Goal: Task Accomplishment & Management: Complete application form

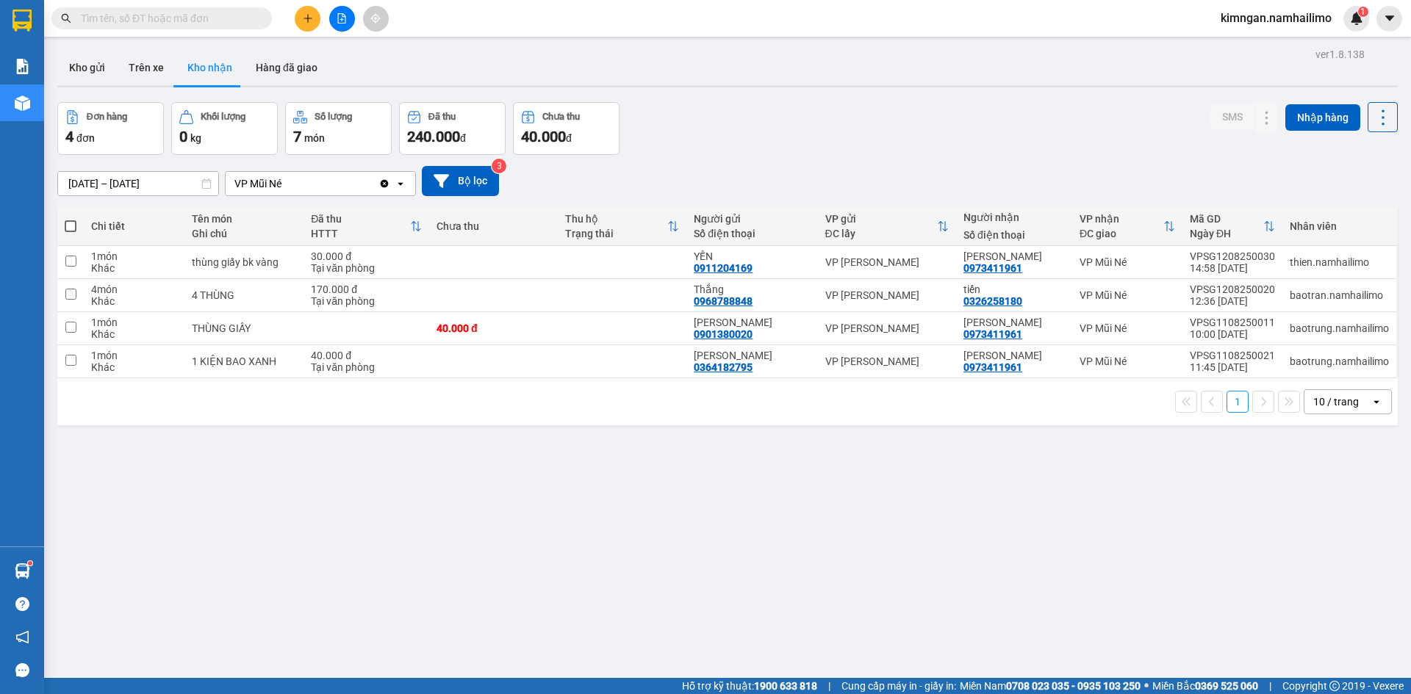
click at [308, 24] on button at bounding box center [308, 19] width 26 height 26
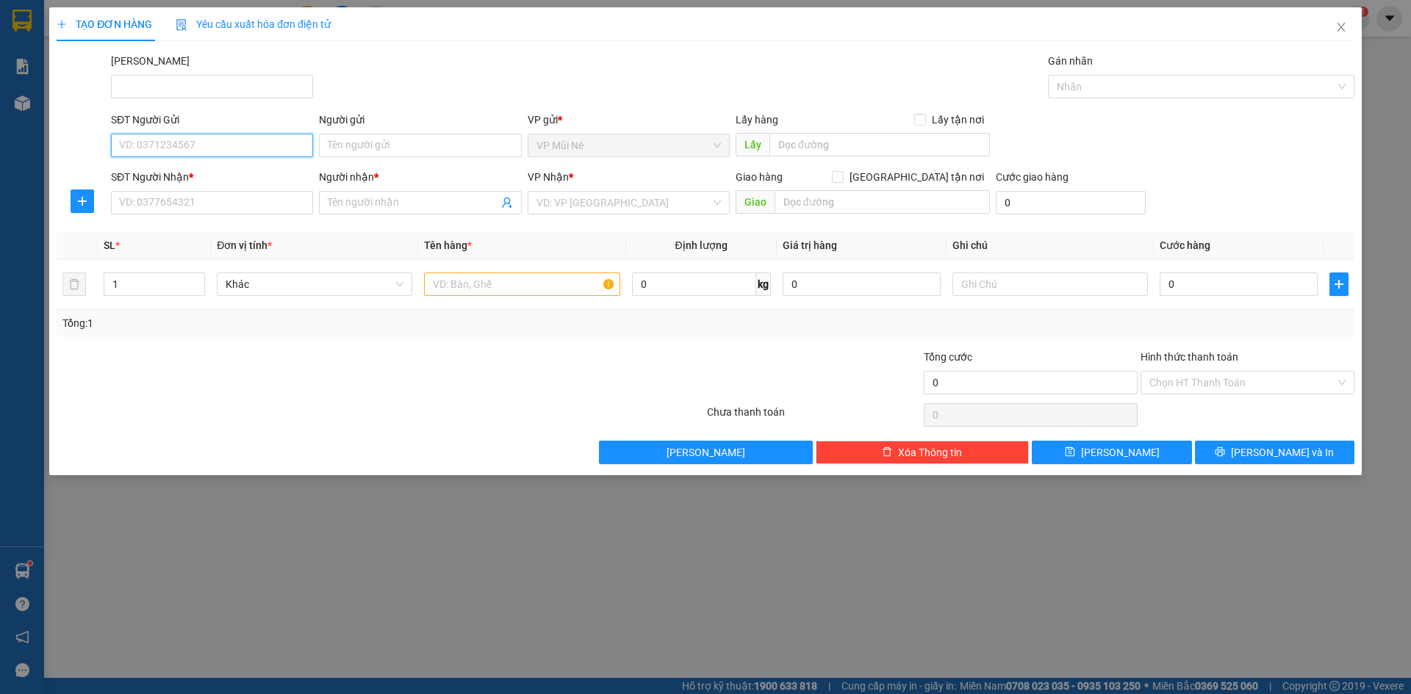
click at [217, 134] on input "SĐT Người Gửi" at bounding box center [212, 146] width 202 height 24
type input "0918680240"
click at [226, 176] on div "0918680240 - [PERSON_NAME]" at bounding box center [212, 175] width 184 height 16
type input "CÔ VÂN"
type input "0898472909"
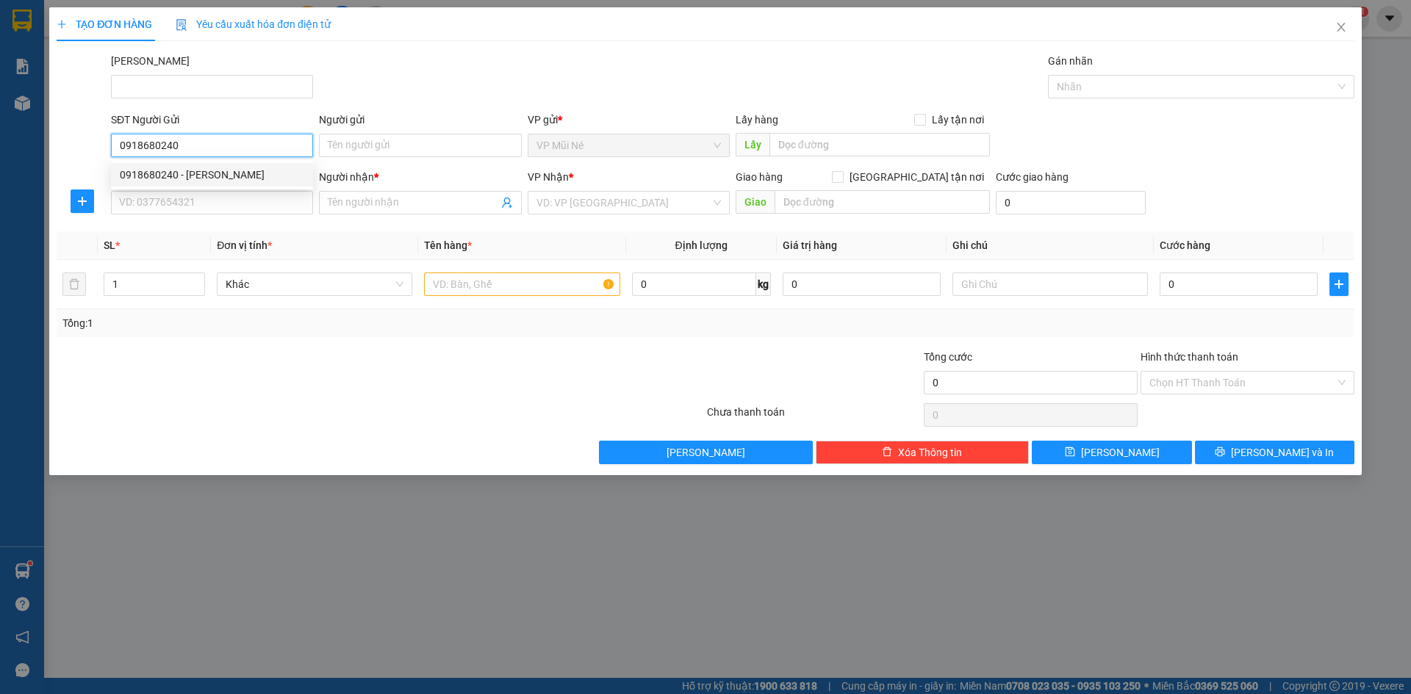
type input "THỐNG"
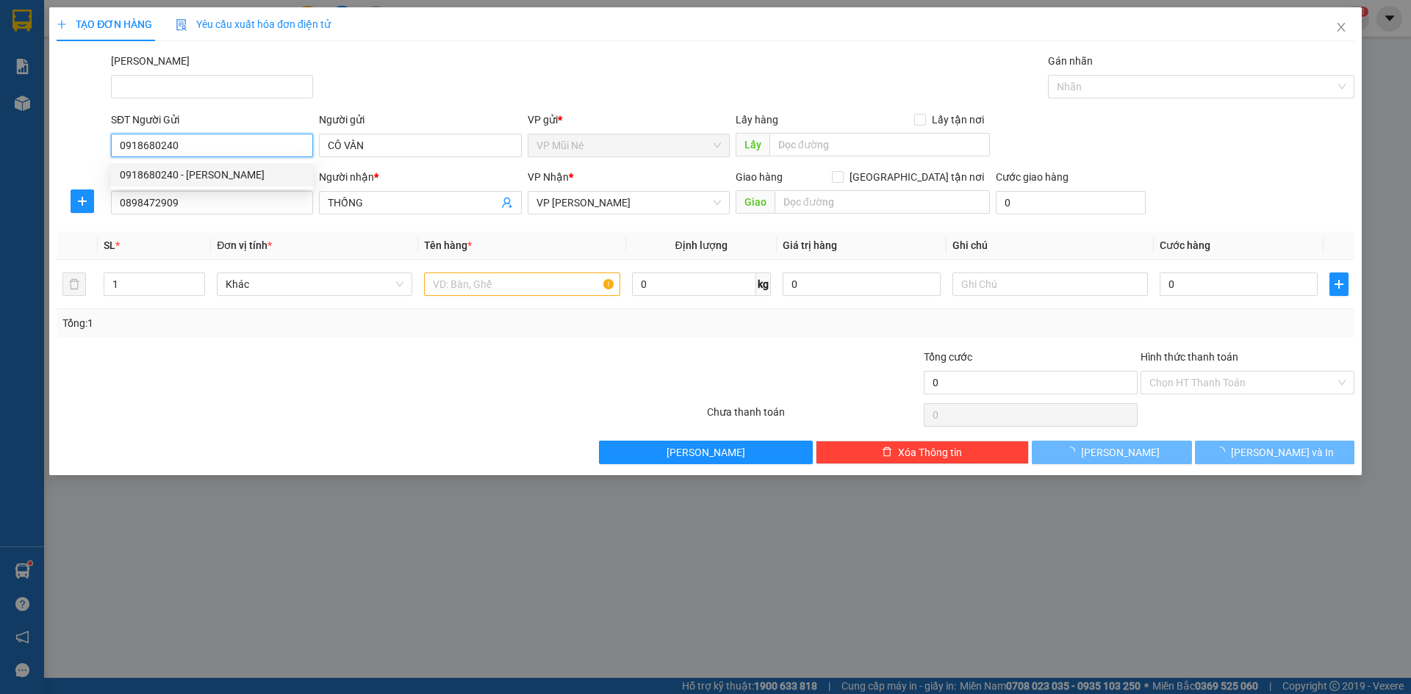
type input "30.000"
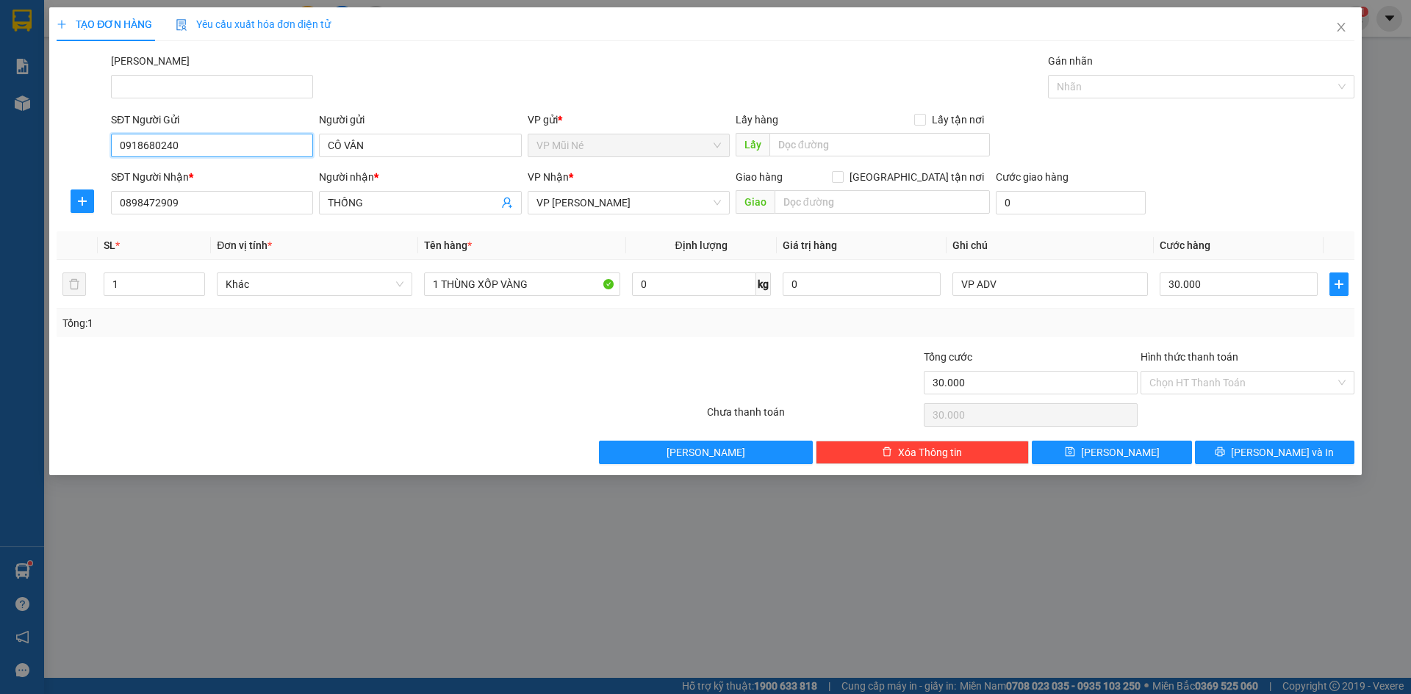
type input "0918680240"
click at [493, 56] on div "[PERSON_NAME]" at bounding box center [732, 78] width 1249 height 51
click at [223, 209] on input "0898472909" at bounding box center [212, 203] width 202 height 24
click at [222, 209] on input "0898472909" at bounding box center [212, 203] width 202 height 24
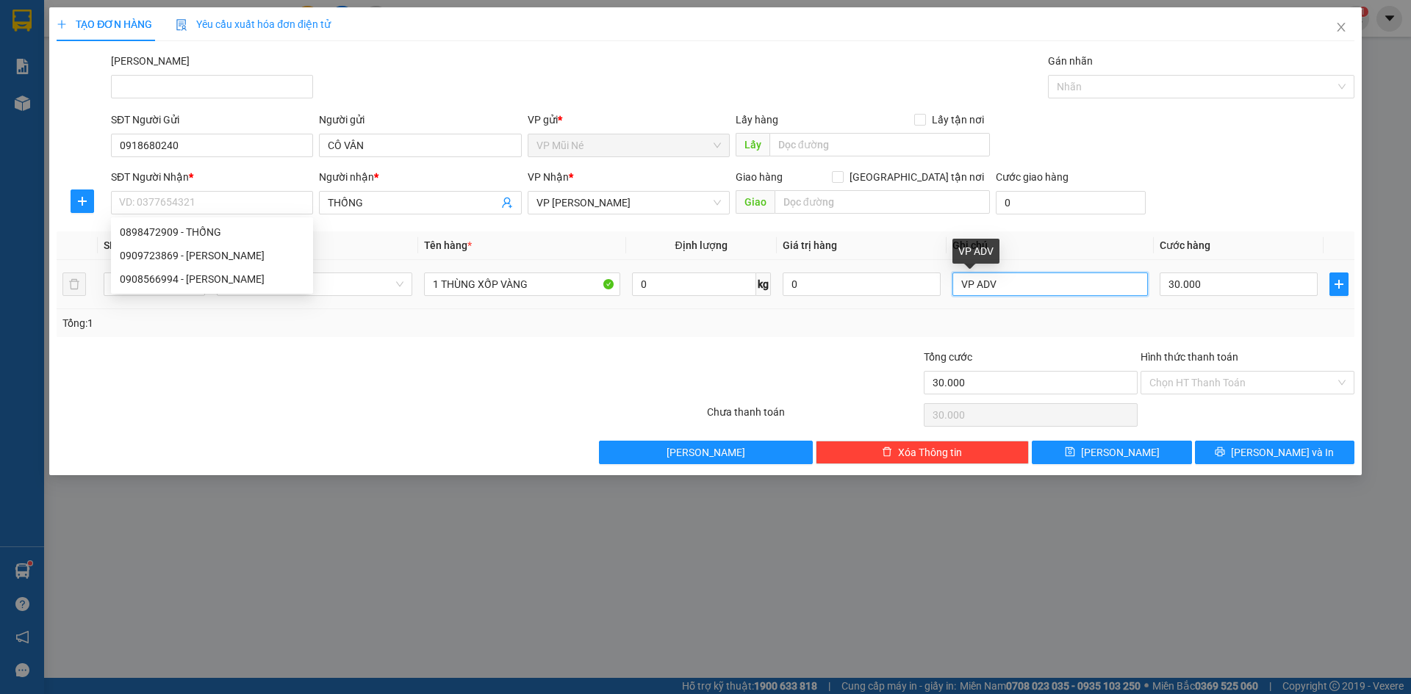
click at [1023, 281] on input "VP ADV" at bounding box center [1049, 285] width 195 height 24
click at [1023, 279] on input "VP ADV" at bounding box center [1049, 285] width 195 height 24
click at [1023, 278] on input "VP ADV" at bounding box center [1049, 285] width 195 height 24
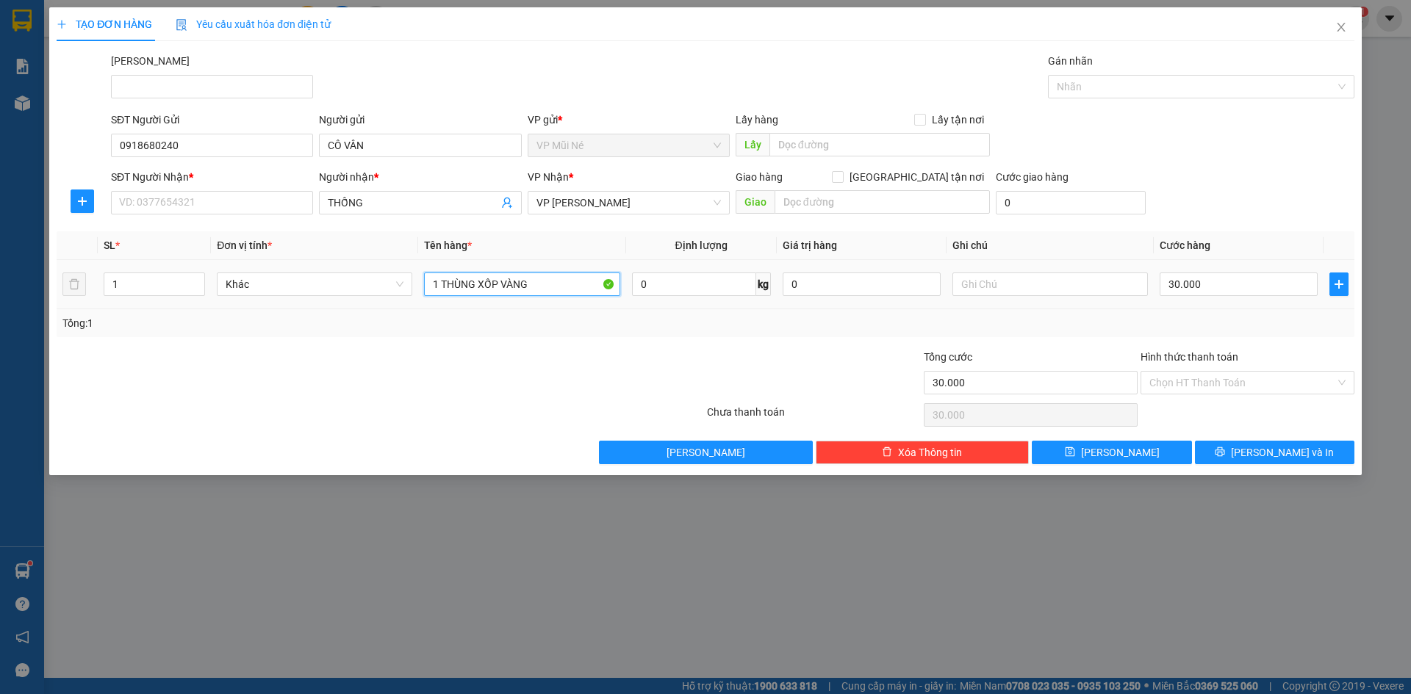
click at [562, 285] on input "1 THÙNG XỐP VÀNG" at bounding box center [521, 285] width 195 height 24
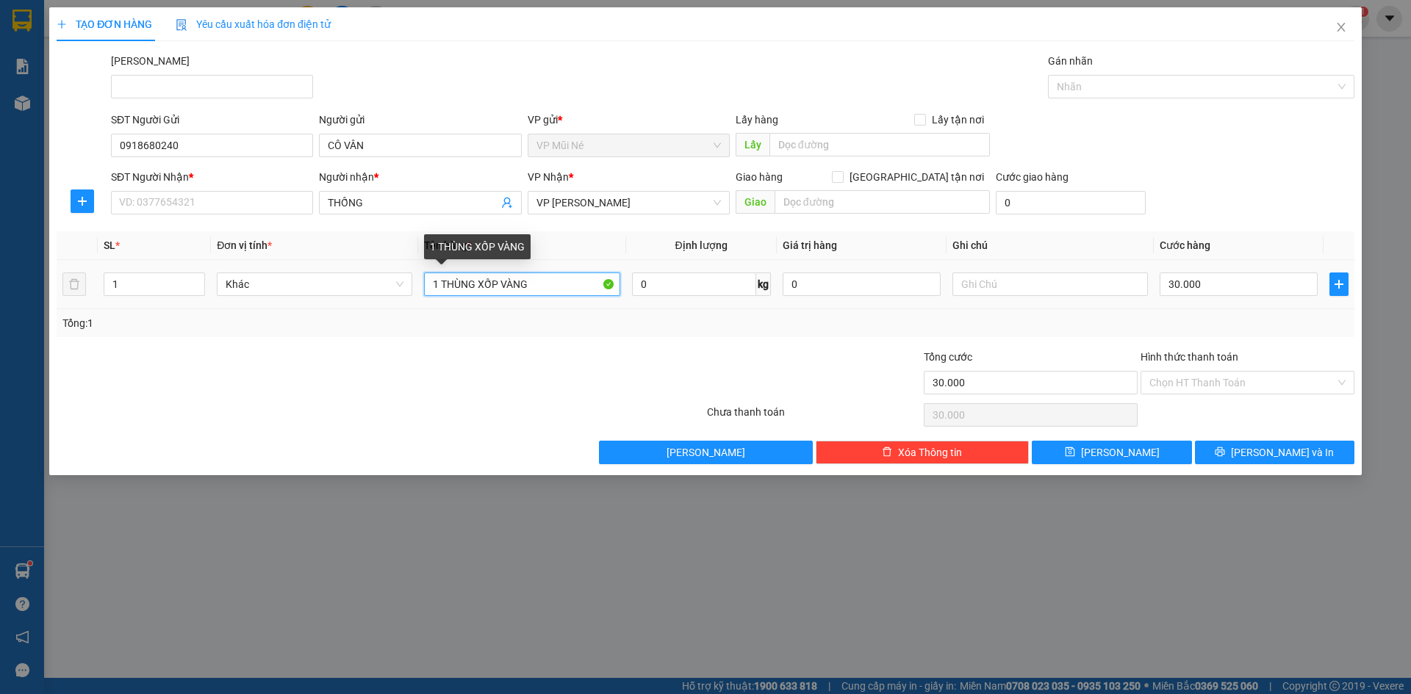
click at [562, 285] on input "1 THÙNG XỐP VÀNG" at bounding box center [521, 285] width 195 height 24
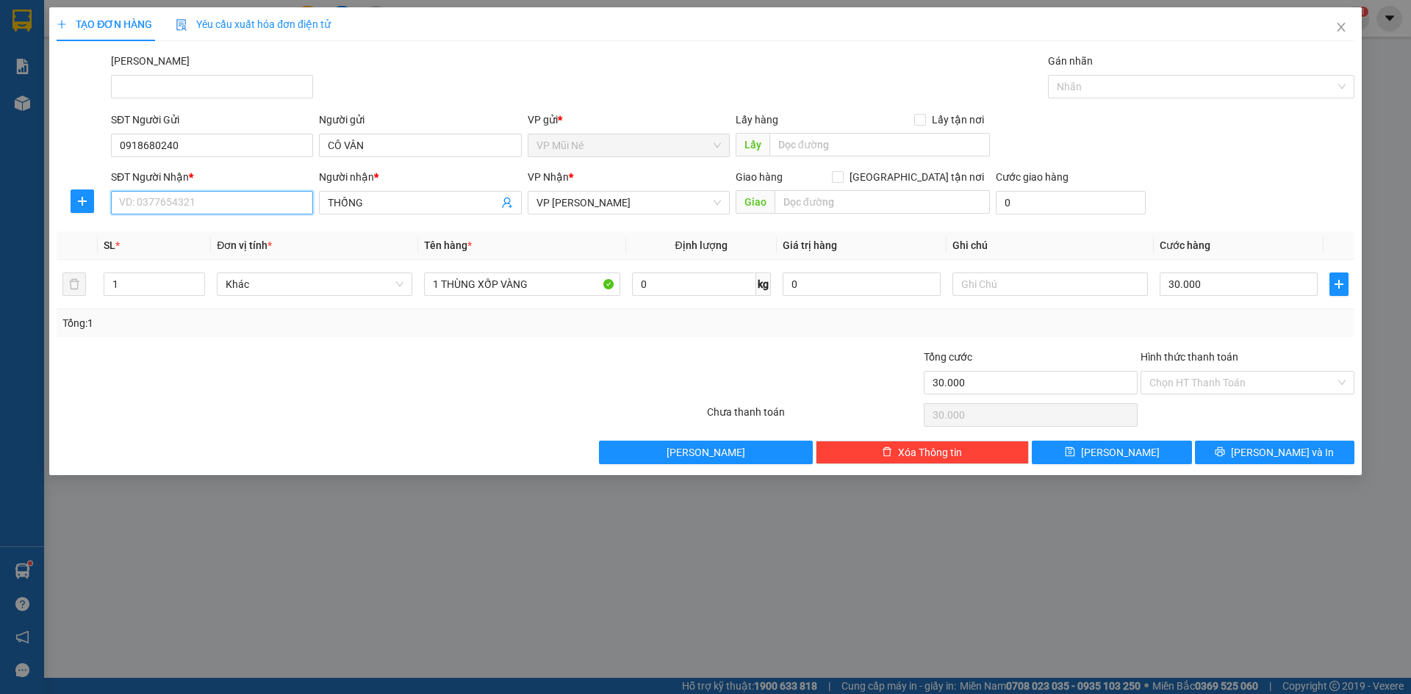
click at [204, 204] on input "SĐT Người Nhận *" at bounding box center [212, 203] width 202 height 24
click at [248, 239] on div "0909723869 - [PERSON_NAME]" at bounding box center [212, 232] width 184 height 16
type input "0909723869"
type input "ANH THÁI"
type input "0909723869"
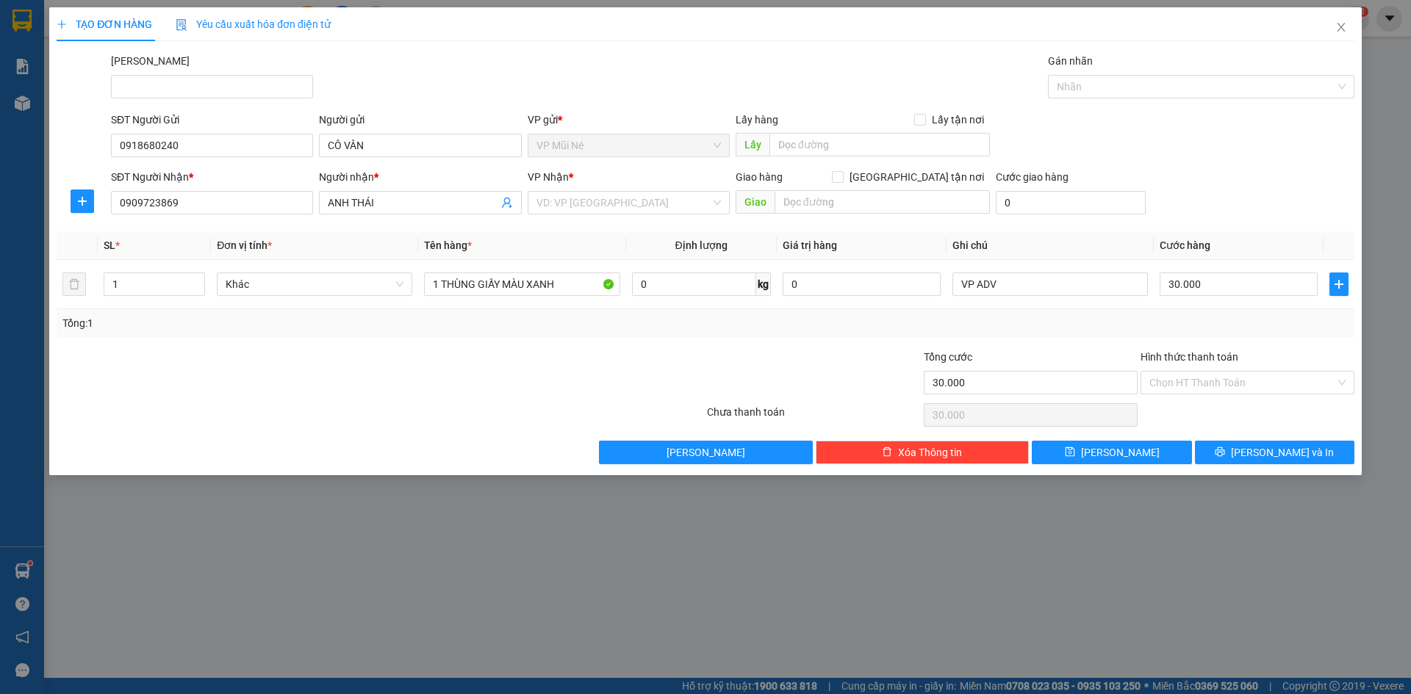
click at [500, 313] on div "Tổng: 1" at bounding box center [705, 323] width 1297 height 28
click at [508, 288] on input "1 THÙNG GIẤY MÀU XANH" at bounding box center [521, 285] width 195 height 24
click at [478, 284] on input "1 THÙNG GIẤY MÀU XANH" at bounding box center [521, 285] width 195 height 24
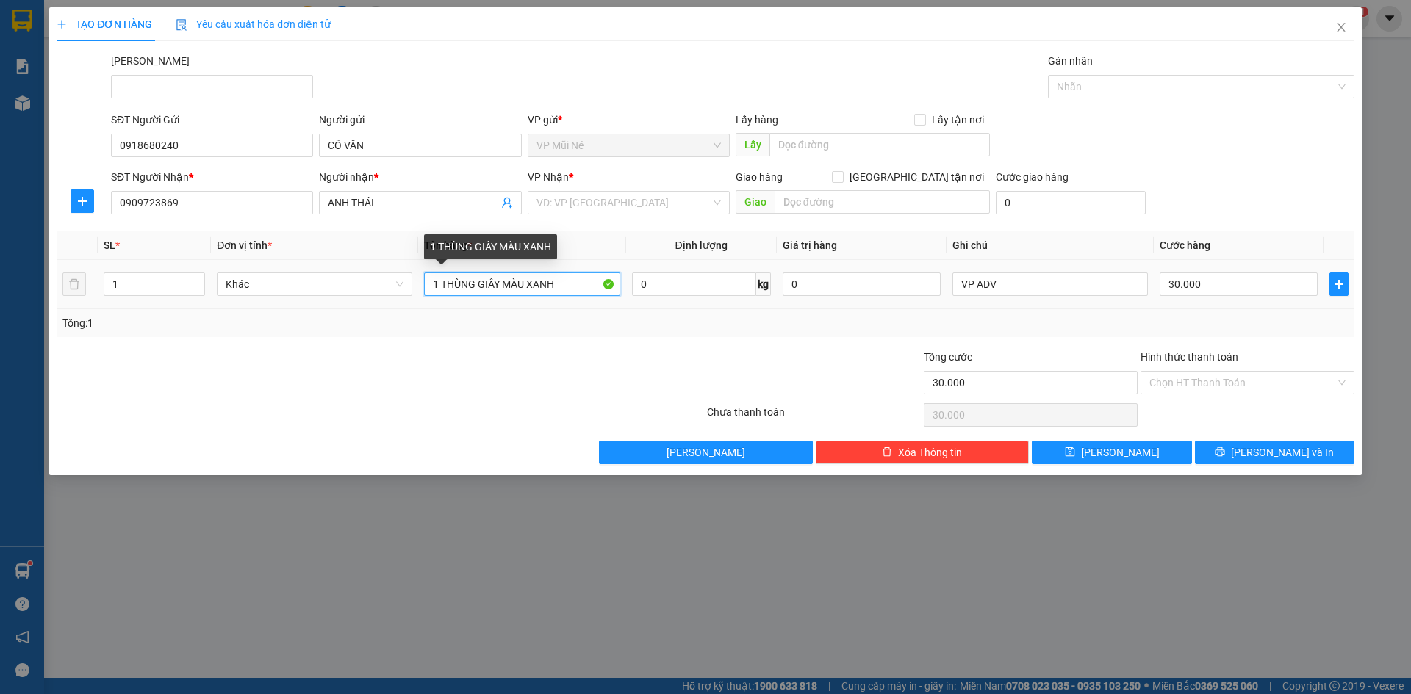
click at [478, 284] on input "1 THÙNG GIẤY MÀU XANH" at bounding box center [521, 285] width 195 height 24
click at [545, 286] on input "1 THÙNG GIẤY MÀU XANH" at bounding box center [521, 285] width 195 height 24
click at [516, 317] on div "Tổng: 1" at bounding box center [303, 323] width 482 height 16
click at [545, 278] on input "1 THÙNG GIẤY MÀU XANH" at bounding box center [521, 285] width 195 height 24
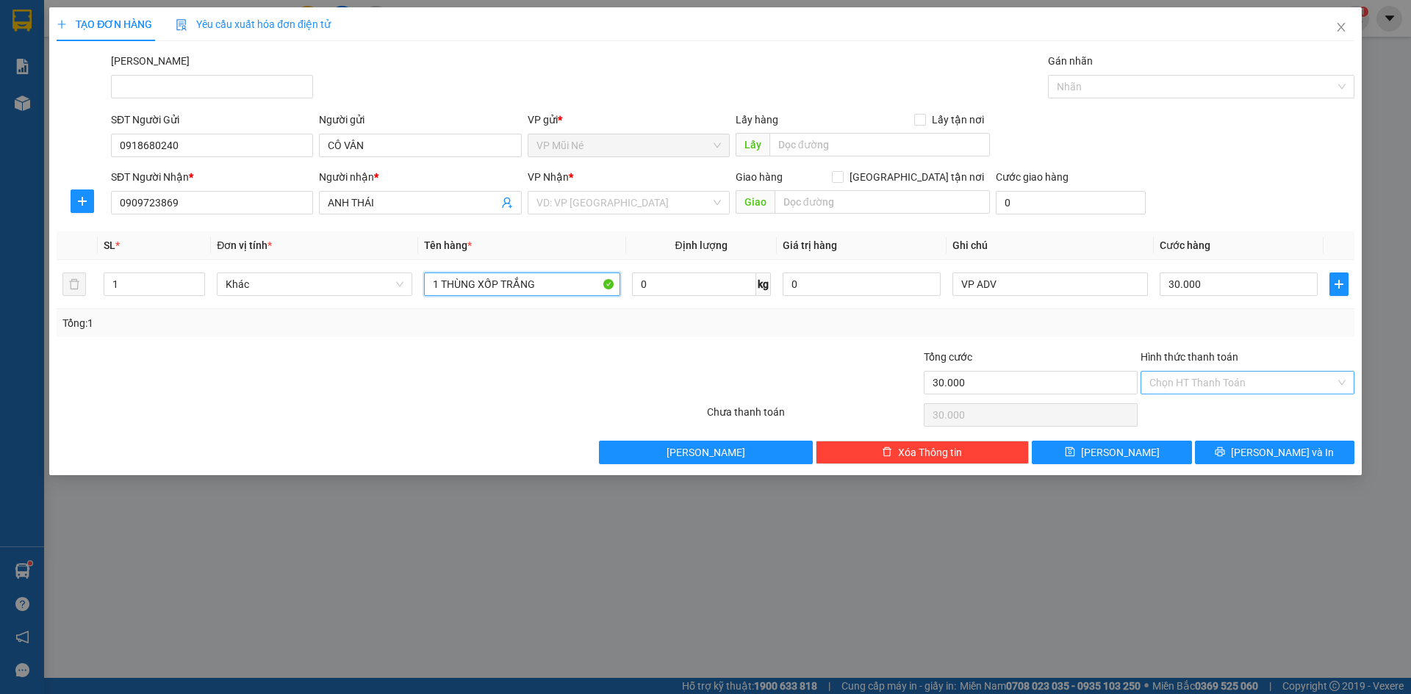
type input "1 THÙNG XỐP TRẮNG"
click at [1231, 385] on input "Hình thức thanh toán" at bounding box center [1242, 383] width 186 height 22
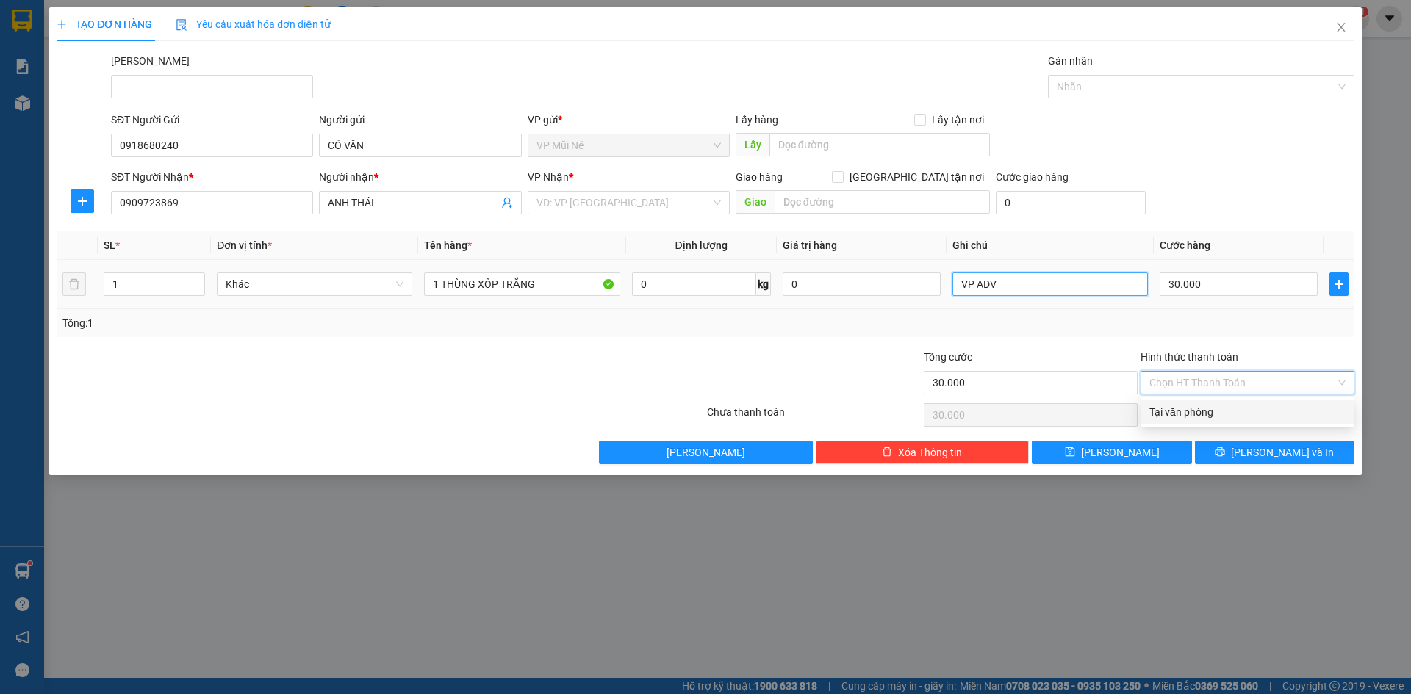
click at [1026, 278] on input "VP ADV" at bounding box center [1049, 285] width 195 height 24
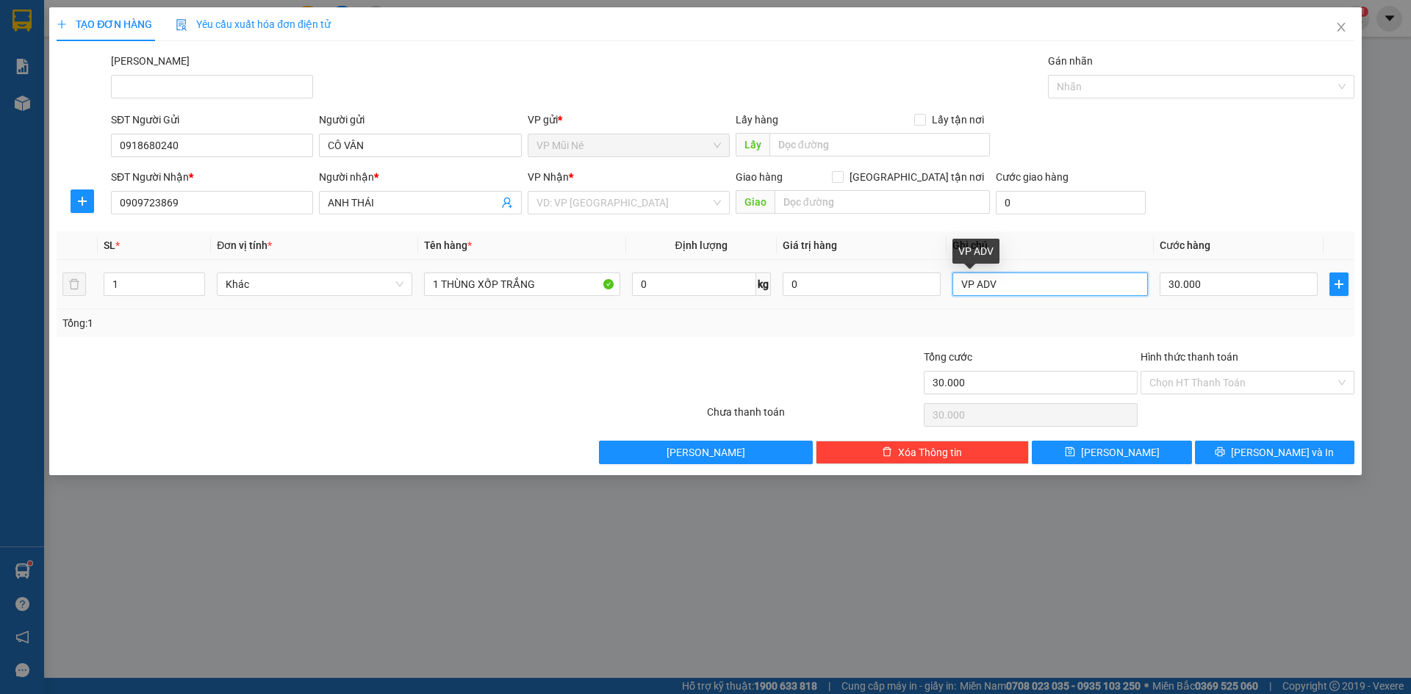
click at [1026, 278] on input "VP ADV" at bounding box center [1049, 285] width 195 height 24
type input "V"
click at [1176, 393] on input "Hình thức thanh toán" at bounding box center [1242, 383] width 186 height 22
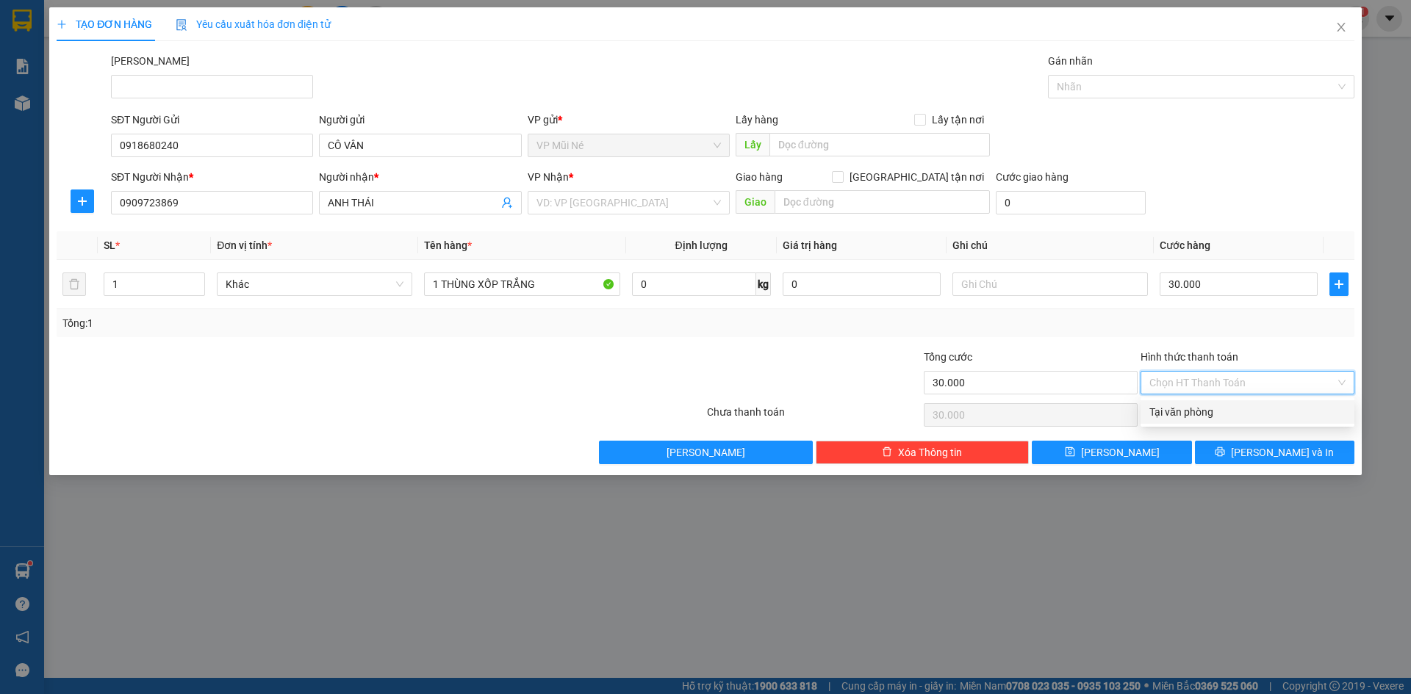
click at [1181, 409] on div "Tại văn phòng" at bounding box center [1247, 412] width 196 height 16
type input "0"
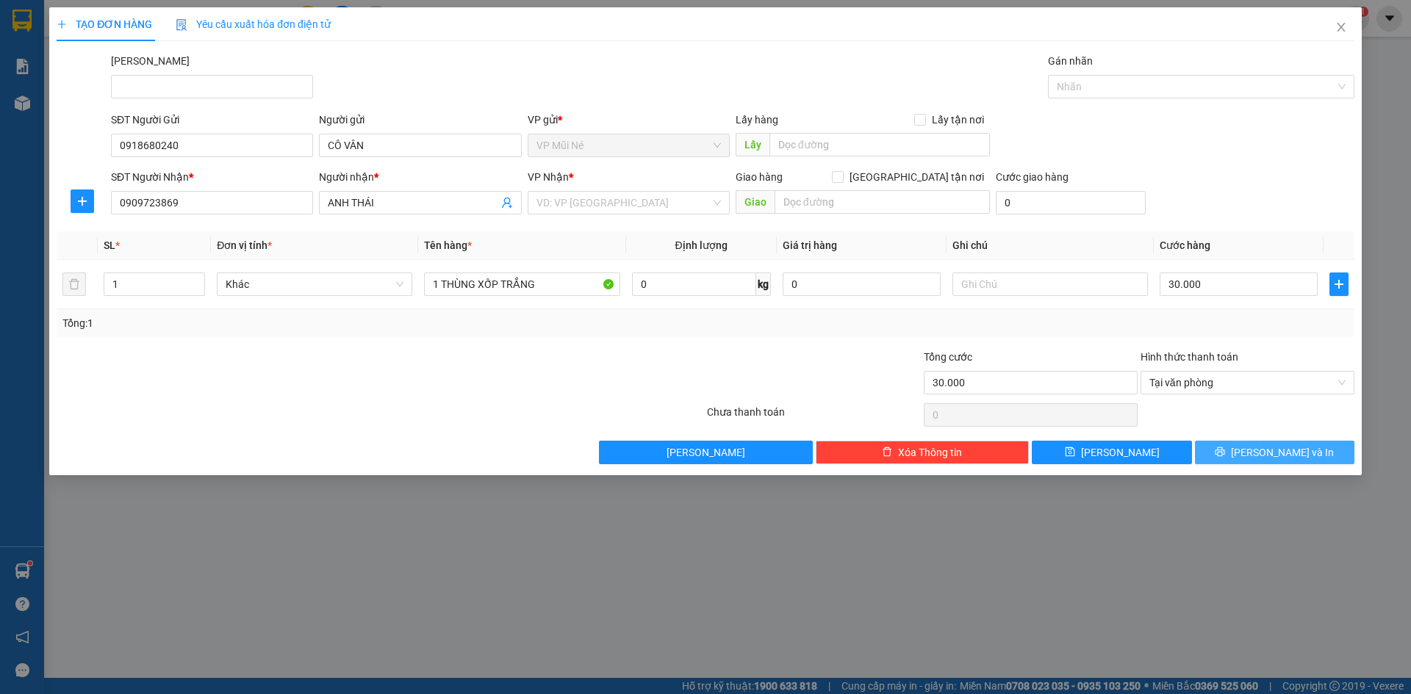
click at [1225, 458] on span "printer" at bounding box center [1219, 453] width 10 height 12
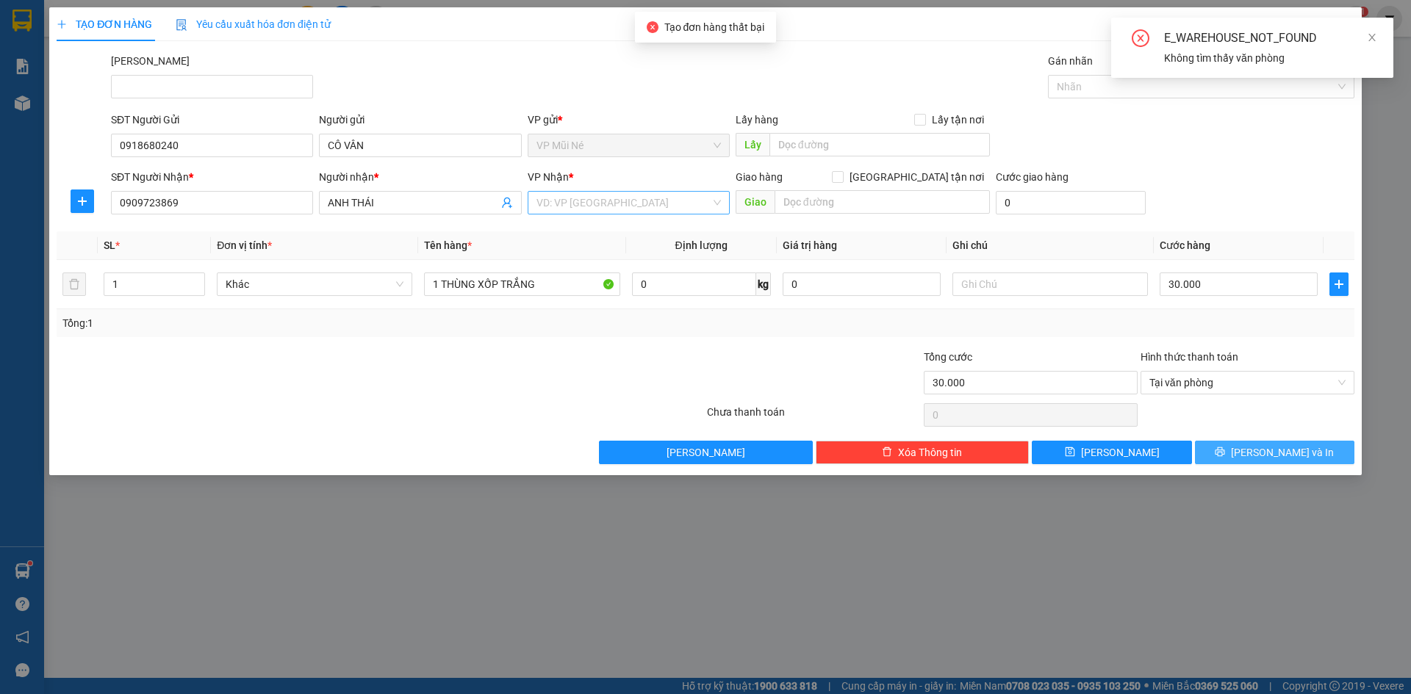
click at [652, 192] on input "search" at bounding box center [623, 203] width 174 height 22
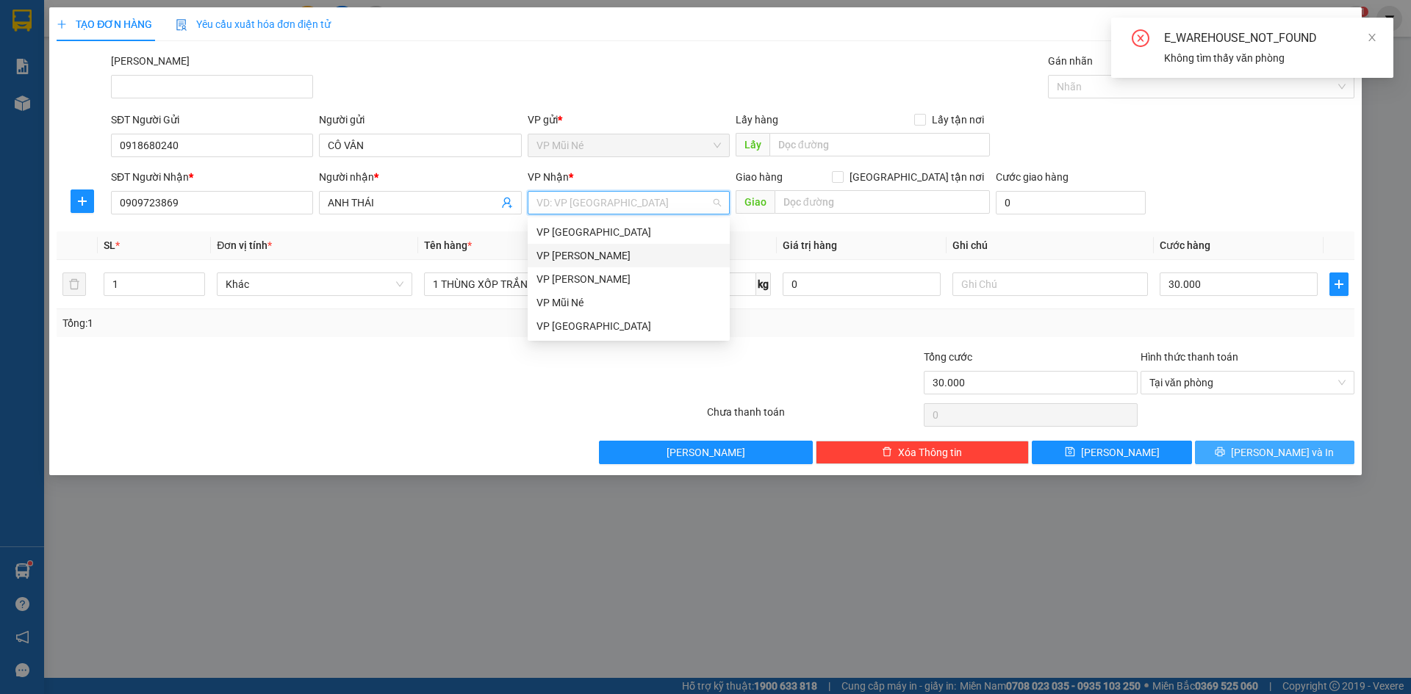
click at [600, 251] on div "VP [PERSON_NAME]" at bounding box center [628, 256] width 184 height 16
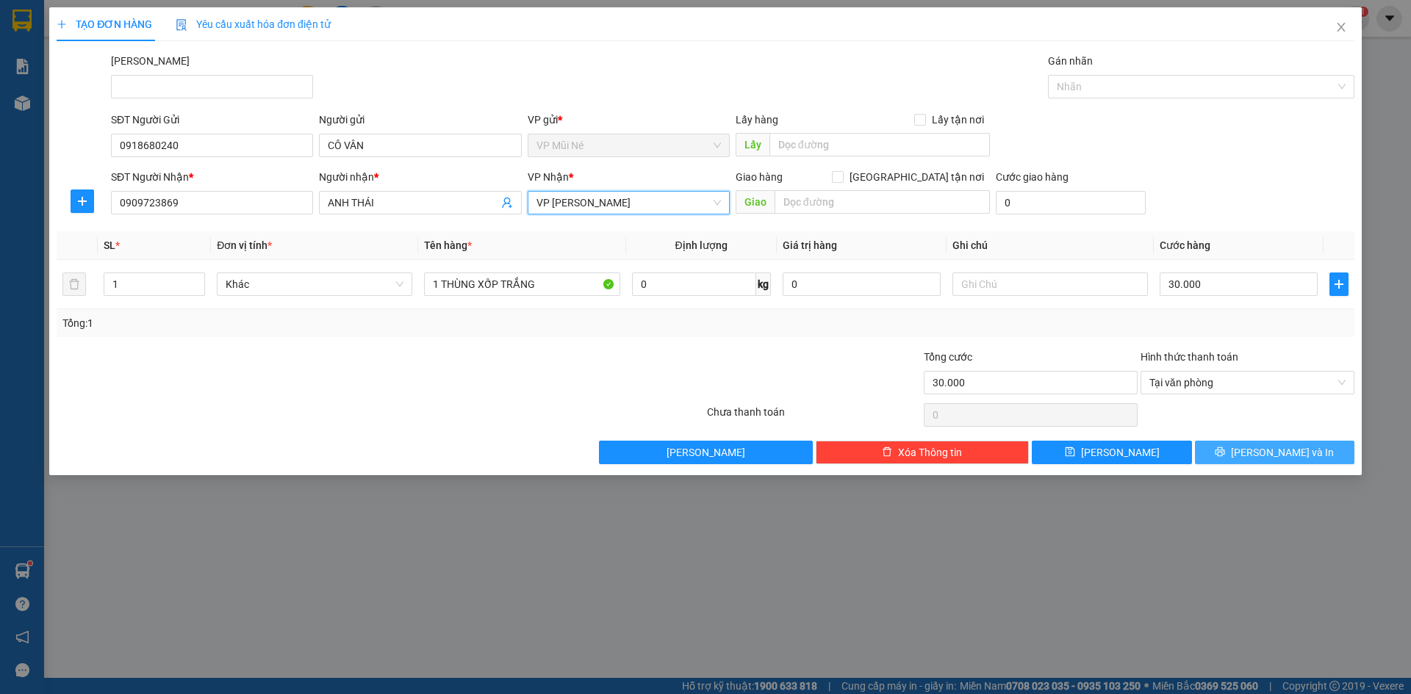
click at [1286, 447] on span "[PERSON_NAME] và In" at bounding box center [1282, 452] width 103 height 16
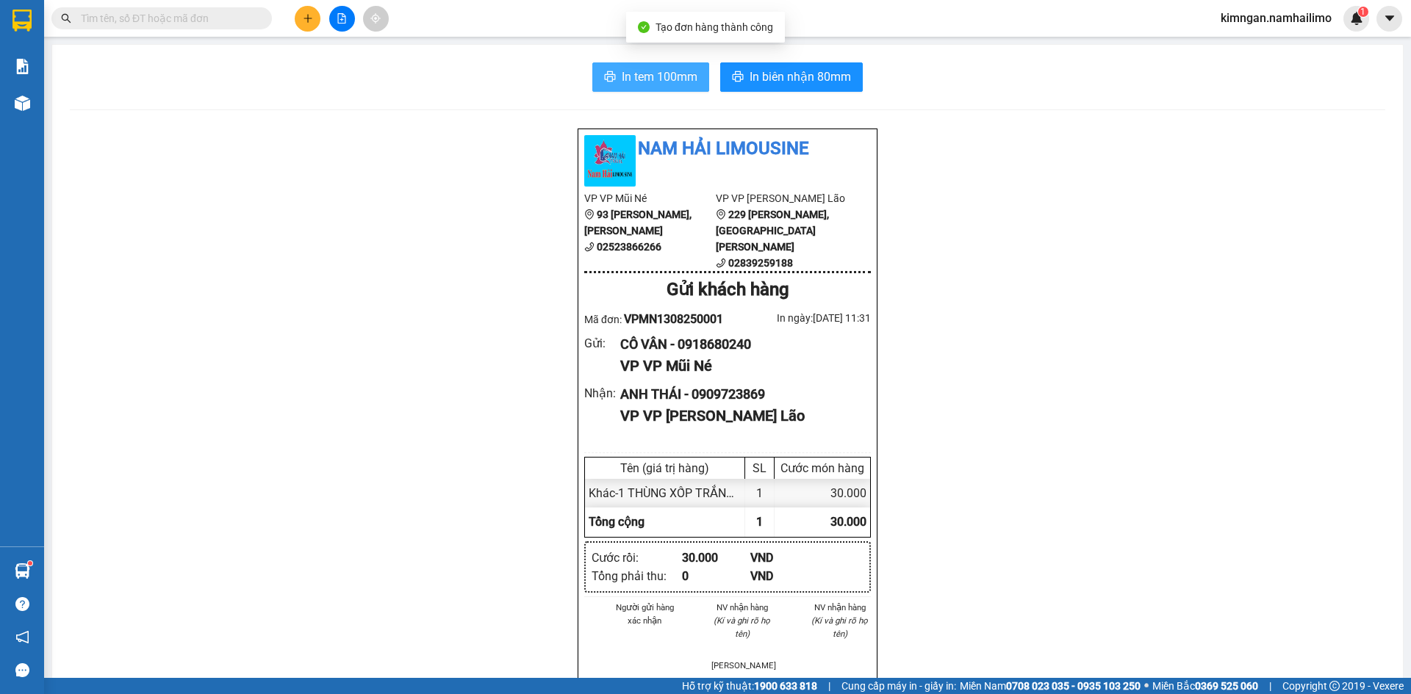
click at [674, 81] on span "In tem 100mm" at bounding box center [660, 77] width 76 height 18
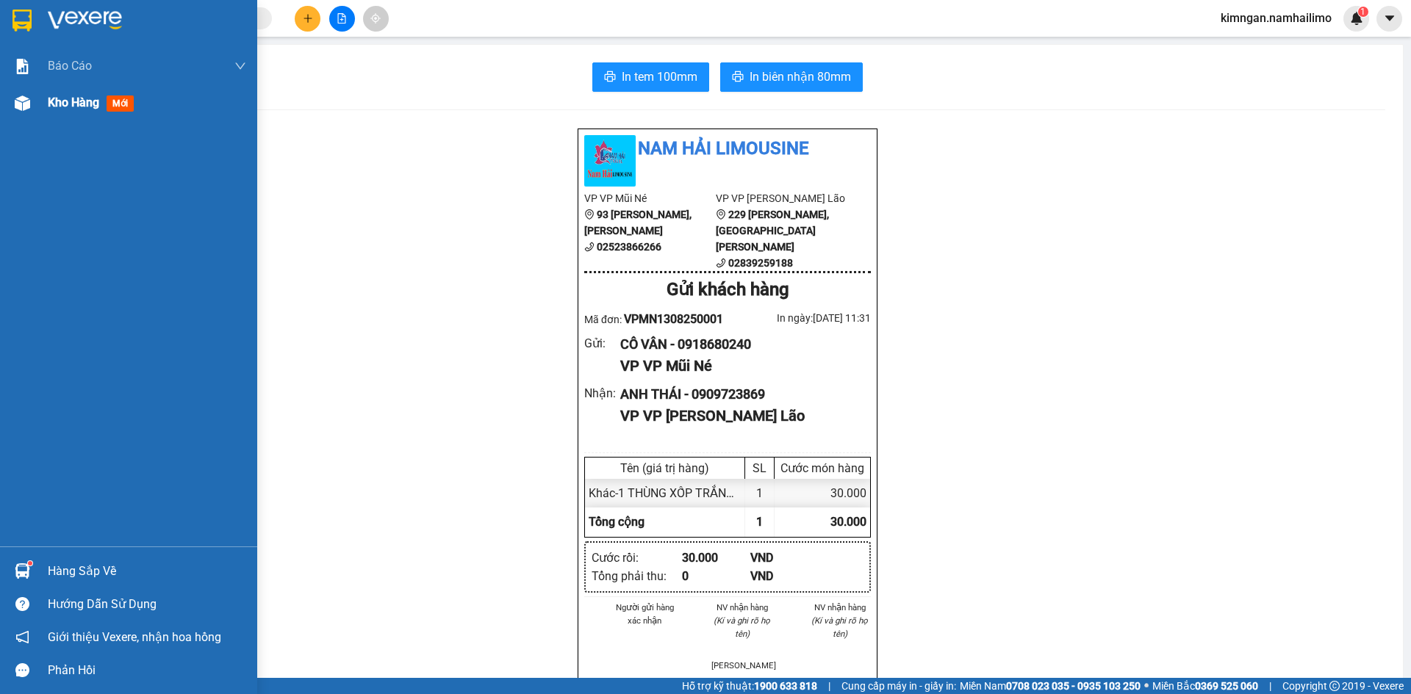
click at [33, 104] on div at bounding box center [23, 103] width 26 height 26
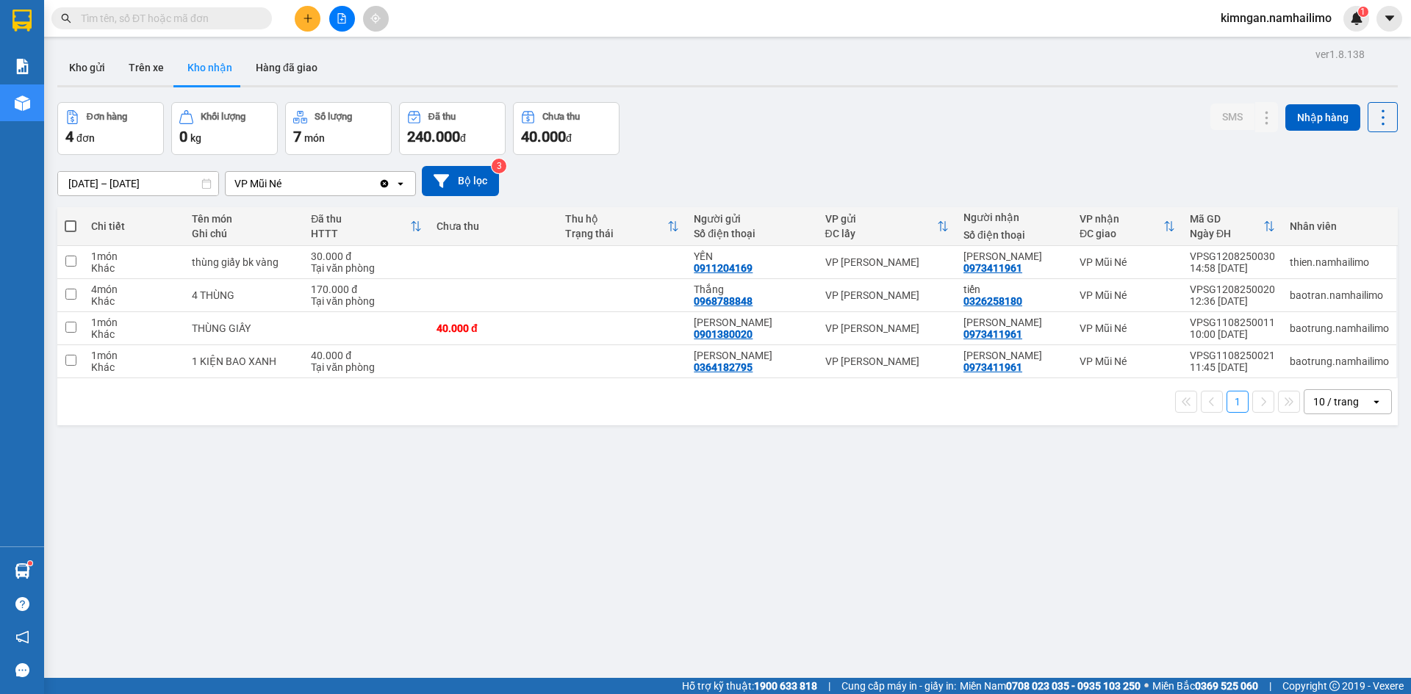
click at [97, 35] on div "Kết quả tìm kiếm ( 0 ) Bộ lọc No Data kimngan.namhailimo 1" at bounding box center [705, 18] width 1411 height 37
click at [88, 63] on button "Kho gửi" at bounding box center [87, 67] width 60 height 35
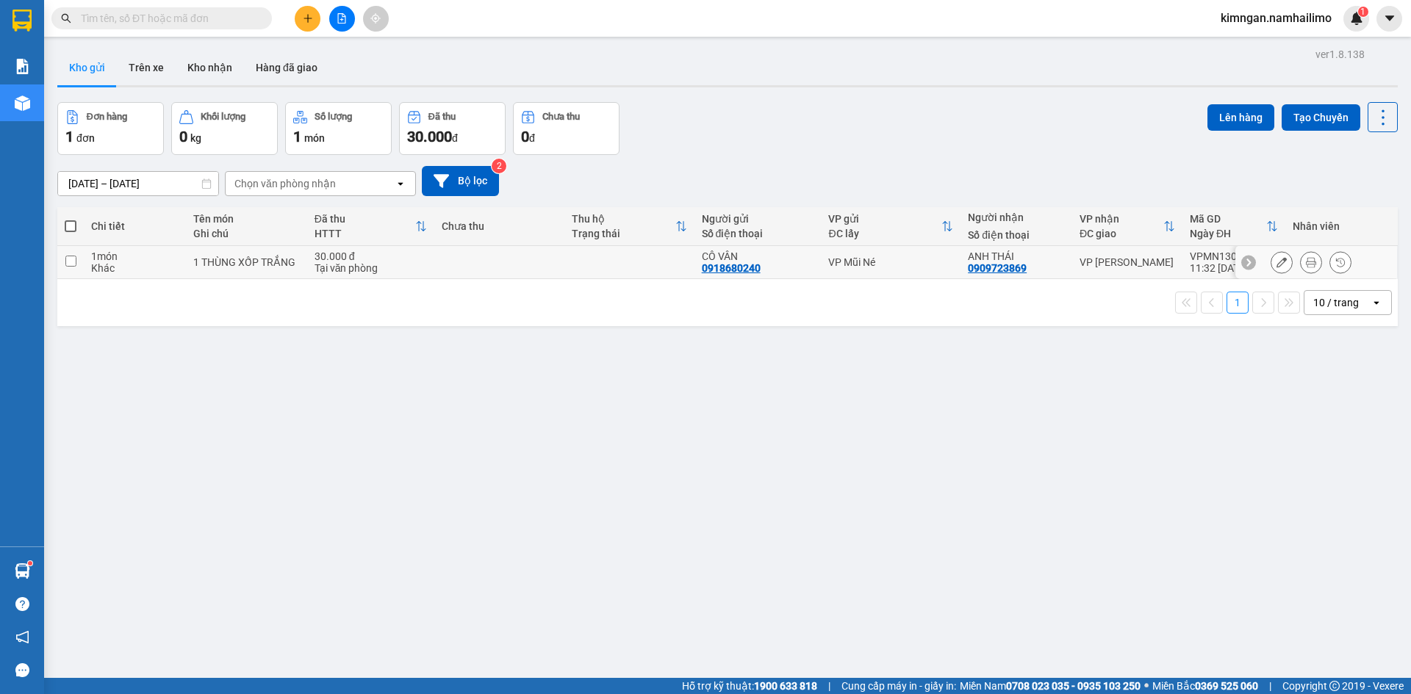
click at [1271, 264] on button at bounding box center [1281, 263] width 21 height 26
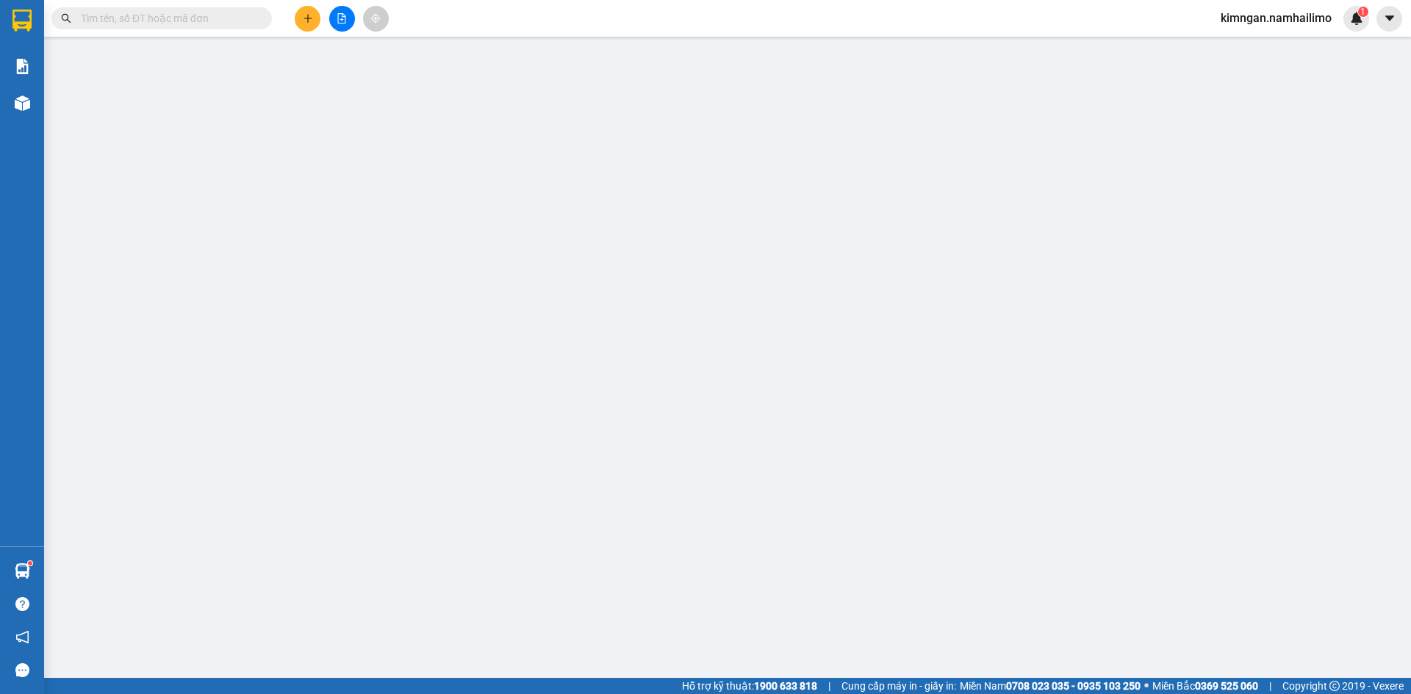
type input "0918680240"
type input "0909723869"
type input "30.000"
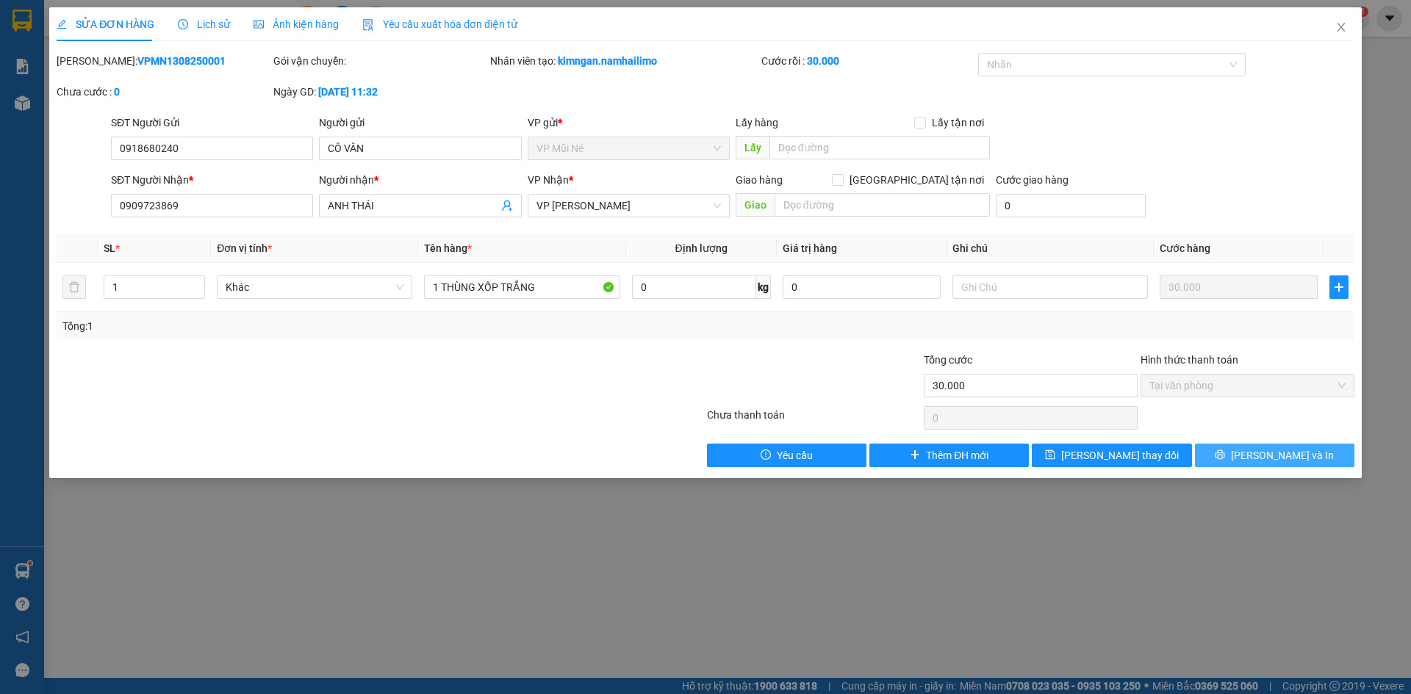
click at [1273, 445] on button "[PERSON_NAME] và In" at bounding box center [1274, 456] width 159 height 24
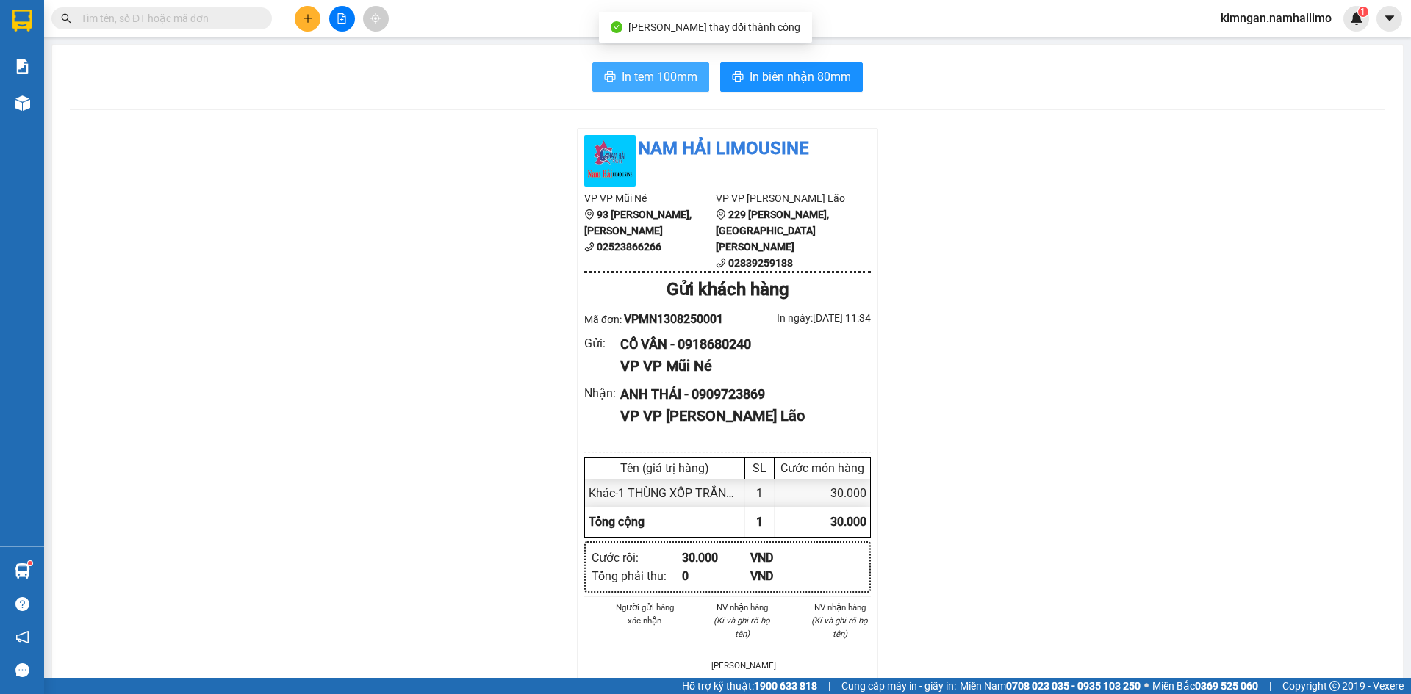
click at [636, 76] on span "In tem 100mm" at bounding box center [660, 77] width 76 height 18
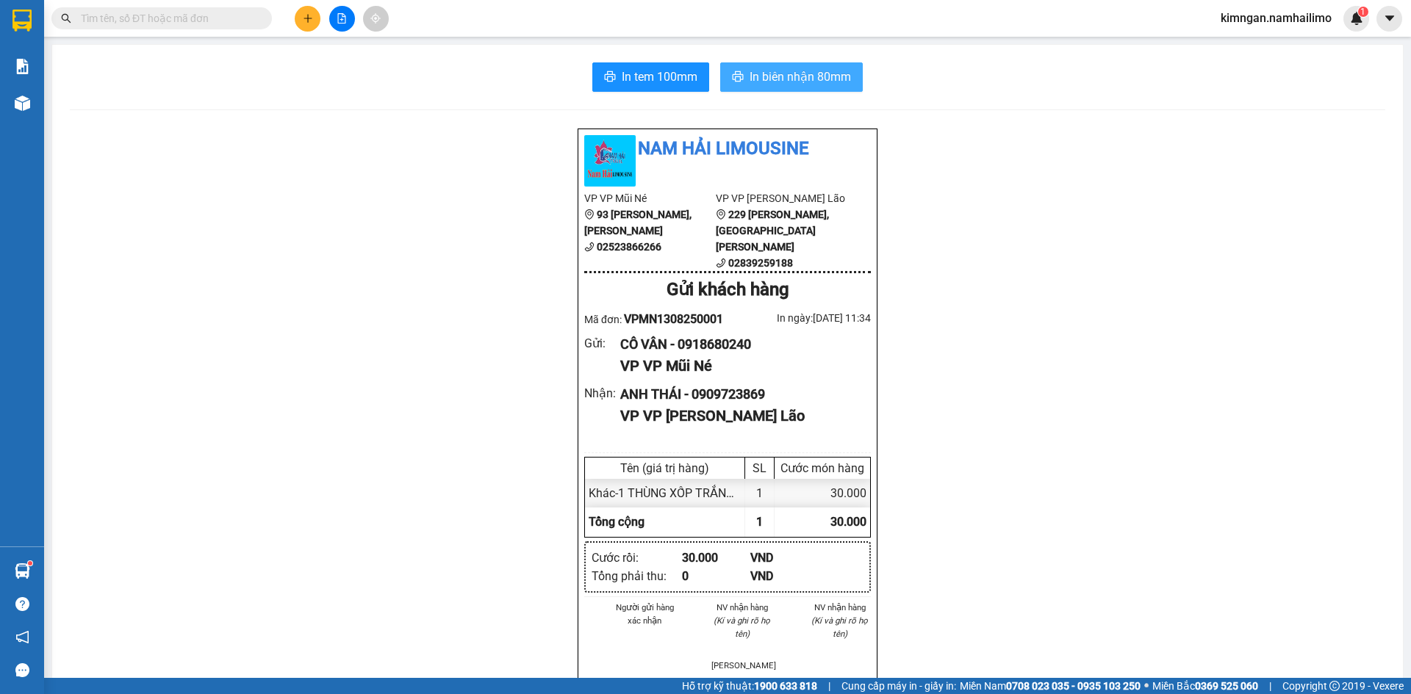
click at [782, 84] on span "In biên nhận 80mm" at bounding box center [799, 77] width 101 height 18
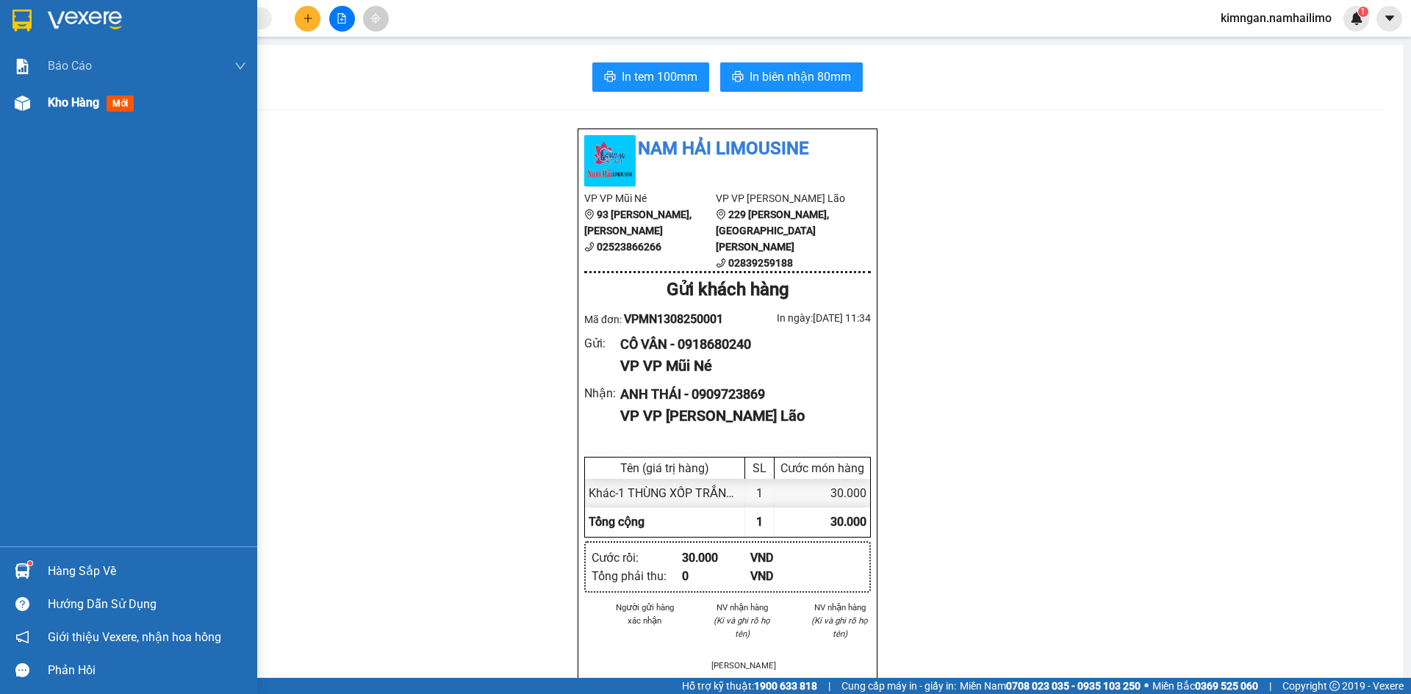
click at [84, 105] on span "Kho hàng" at bounding box center [73, 103] width 51 height 14
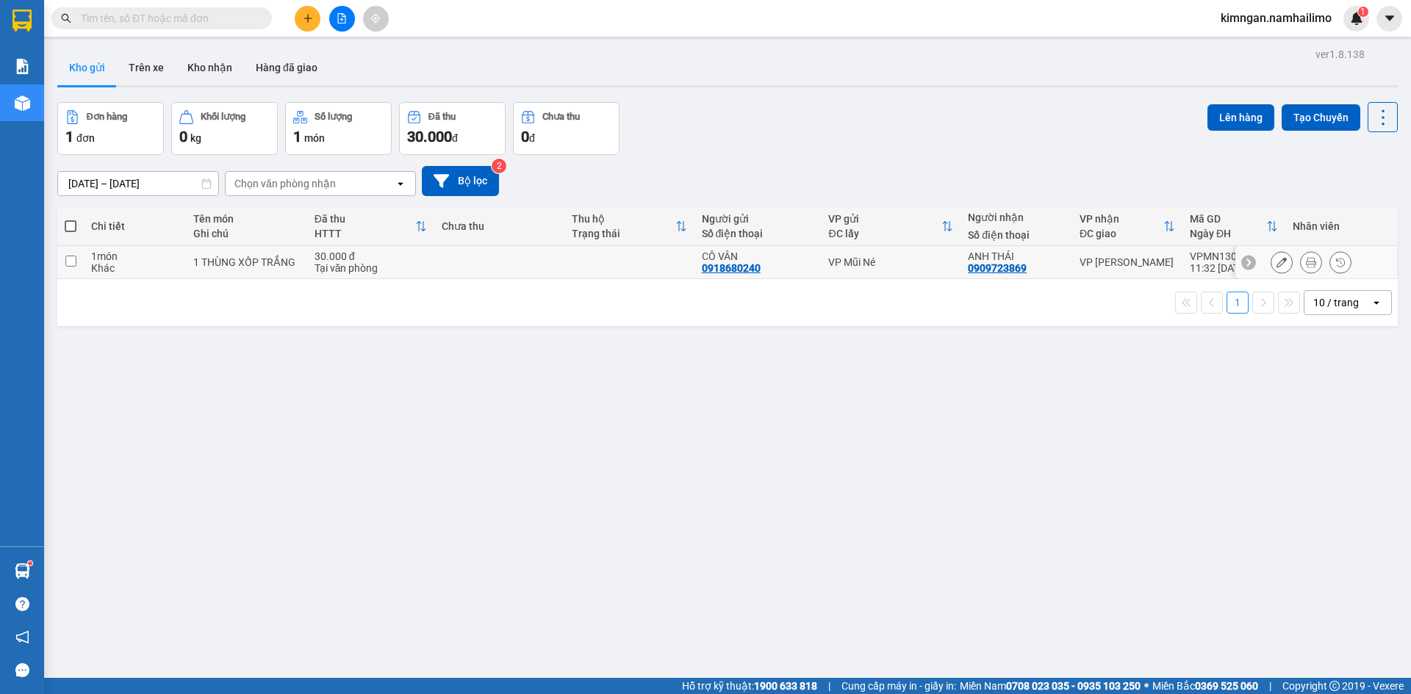
click at [64, 266] on td at bounding box center [70, 262] width 26 height 33
checkbox input "true"
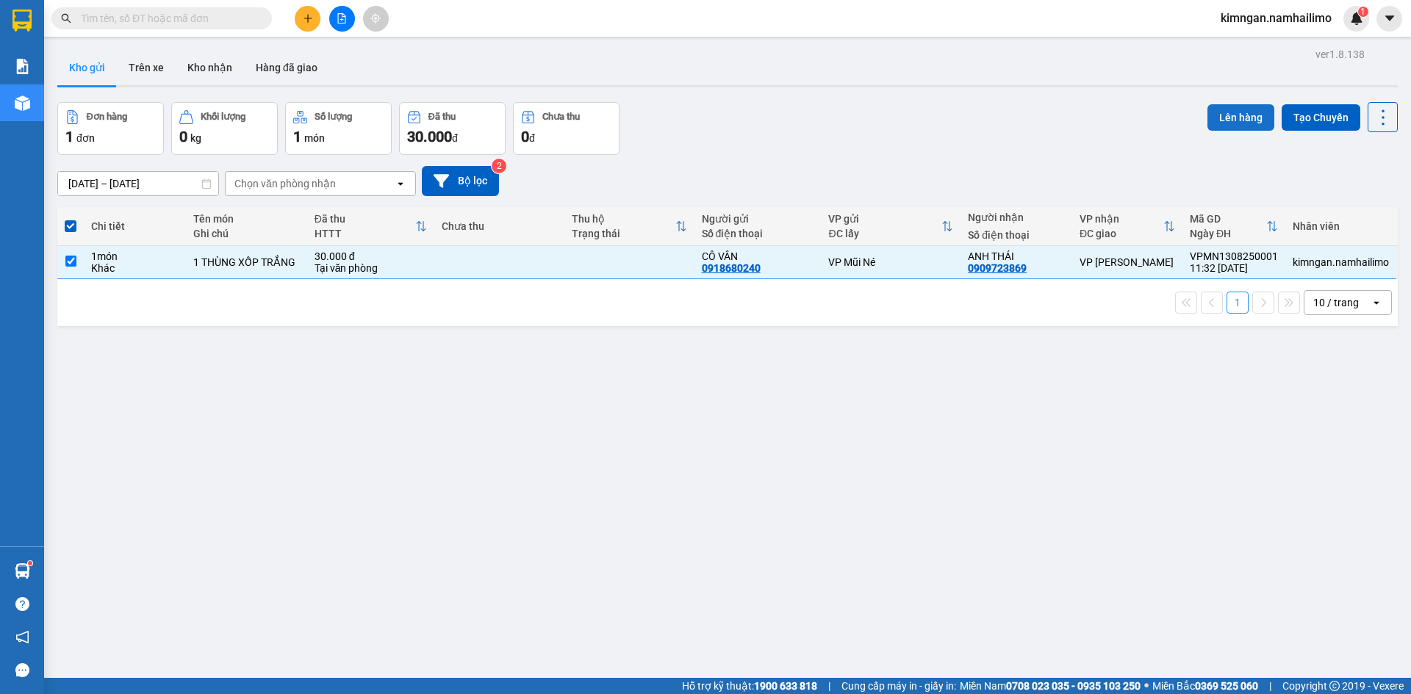
click at [1241, 120] on button "Lên hàng" at bounding box center [1240, 117] width 67 height 26
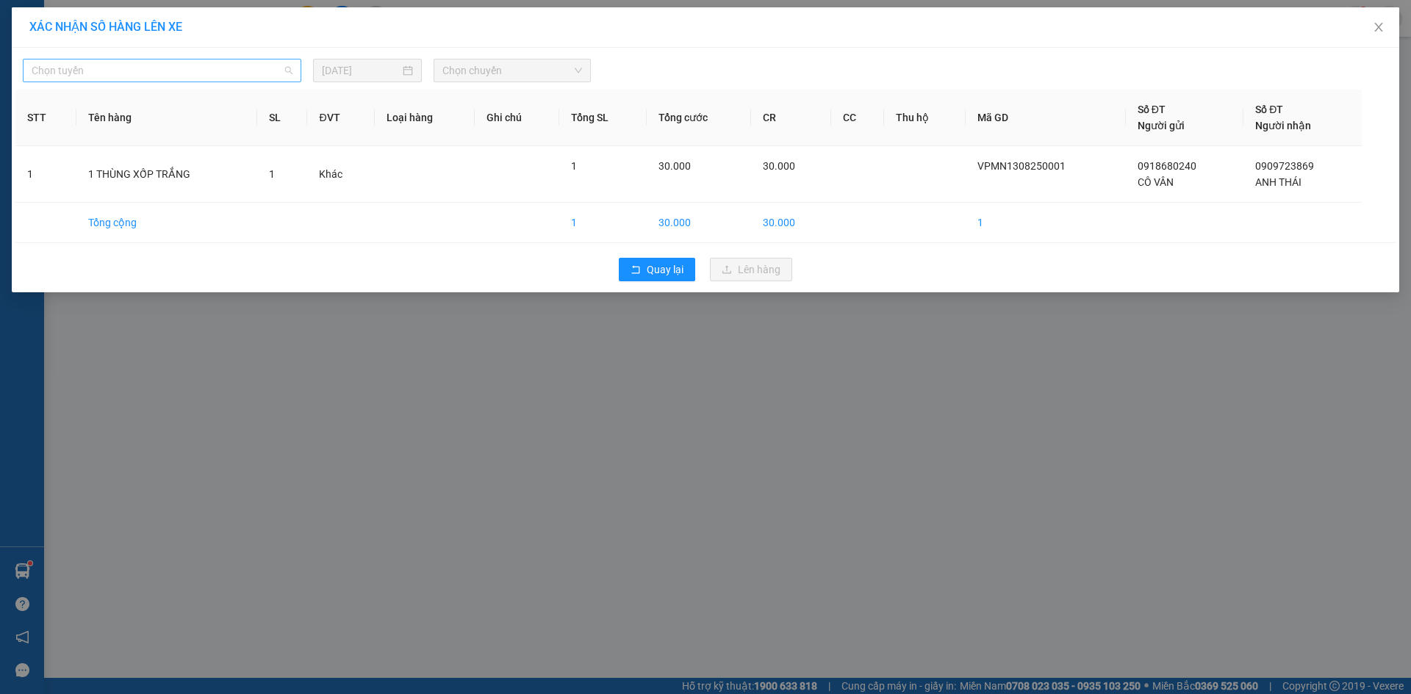
click at [224, 71] on span "Chọn tuyến" at bounding box center [162, 71] width 261 height 22
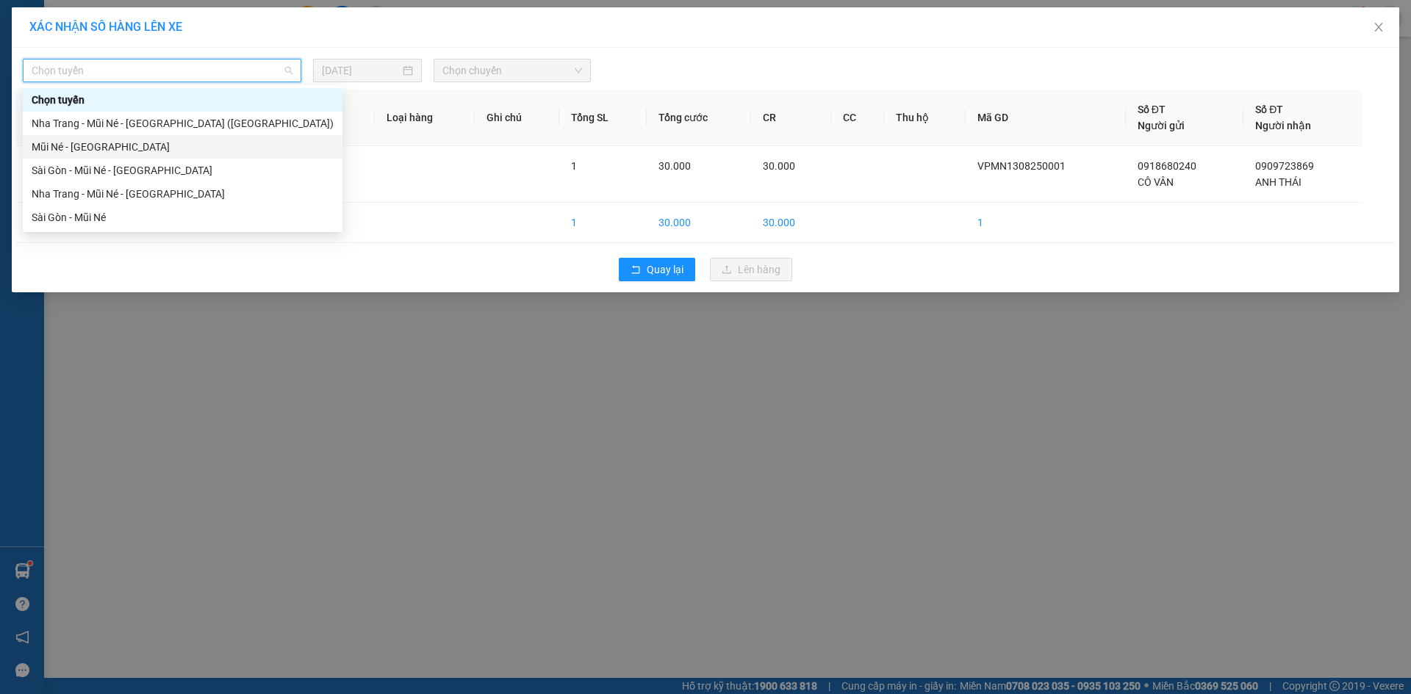
click at [187, 156] on div "Mũi Né - [GEOGRAPHIC_DATA]" at bounding box center [183, 147] width 320 height 24
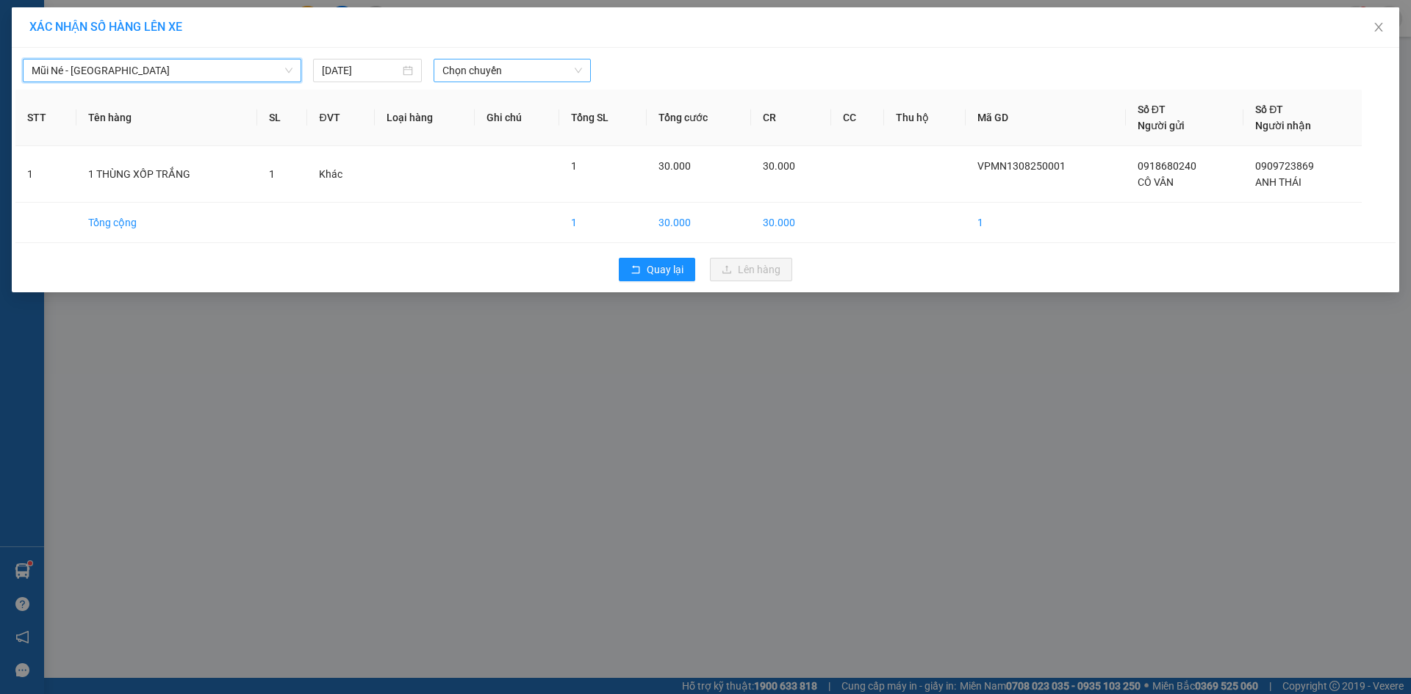
click at [533, 82] on div "Chọn chuyến" at bounding box center [511, 71] width 157 height 24
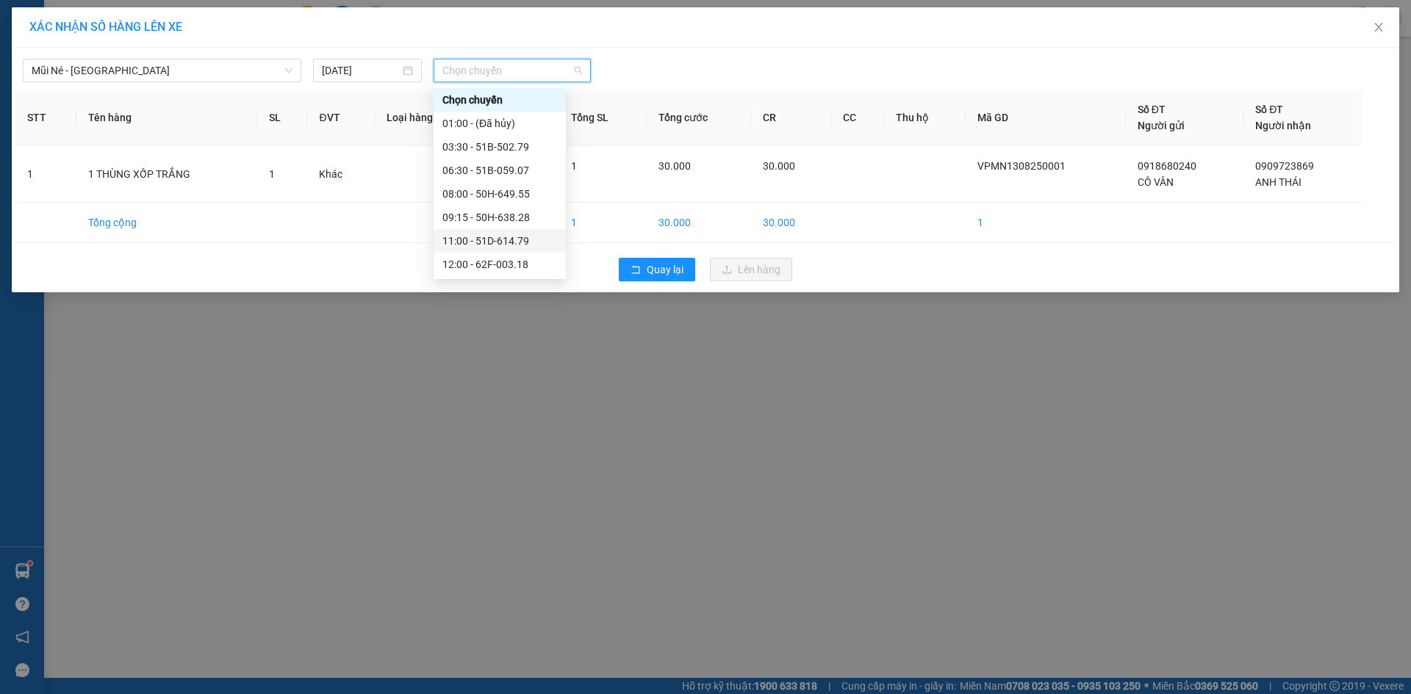
click at [480, 233] on div "11:00 - 51D-614.79" at bounding box center [499, 241] width 115 height 16
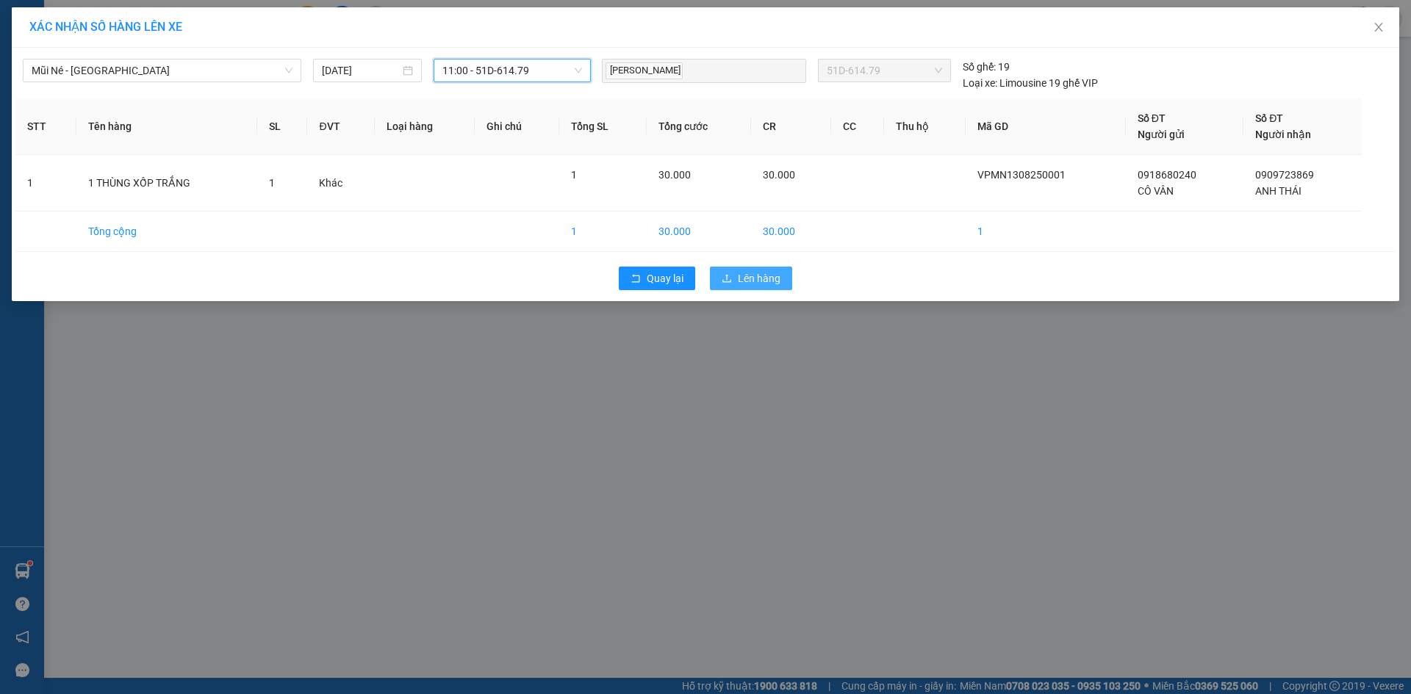
click at [767, 287] on button "Lên hàng" at bounding box center [751, 279] width 82 height 24
